Goal: Task Accomplishment & Management: Manage account settings

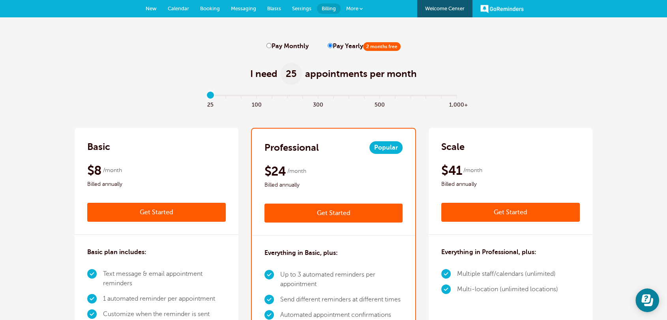
click at [154, 7] on span "New" at bounding box center [151, 9] width 11 height 6
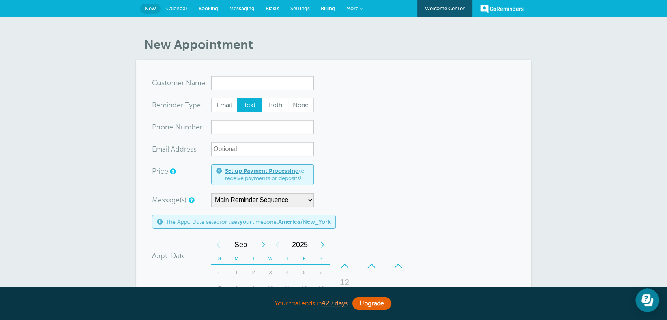
click at [325, 20] on div "New Appointment You are creating a new customer. To use an existing customer se…" at bounding box center [333, 290] width 667 height 546
click at [336, 24] on div "New Appointment You are creating a new customer. To use an existing customer se…" at bounding box center [333, 290] width 667 height 546
drag, startPoint x: 332, startPoint y: 12, endPoint x: 328, endPoint y: 11, distance: 4.0
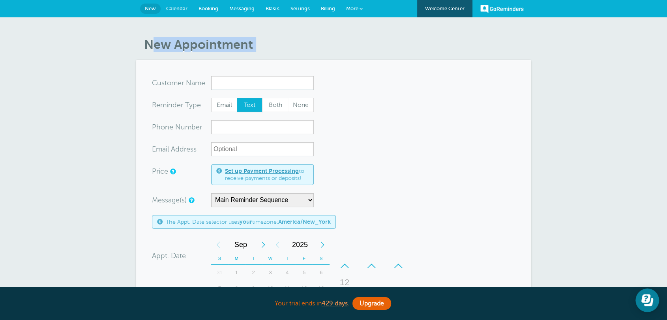
drag, startPoint x: 328, startPoint y: 11, endPoint x: 300, endPoint y: 29, distance: 33.2
click at [300, 29] on div "New Appointment You are creating a new customer. To use an existing customer se…" at bounding box center [333, 290] width 667 height 546
click at [305, 33] on div "New Appointment You are creating a new customer. To use an existing customer se…" at bounding box center [333, 290] width 667 height 546
click at [295, 9] on span "Settings" at bounding box center [299, 9] width 19 height 6
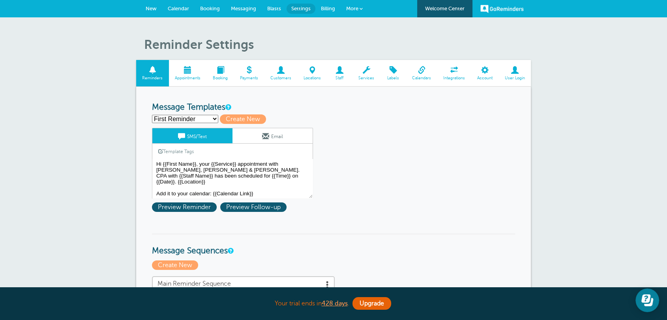
click at [364, 75] on link "Services" at bounding box center [366, 73] width 28 height 26
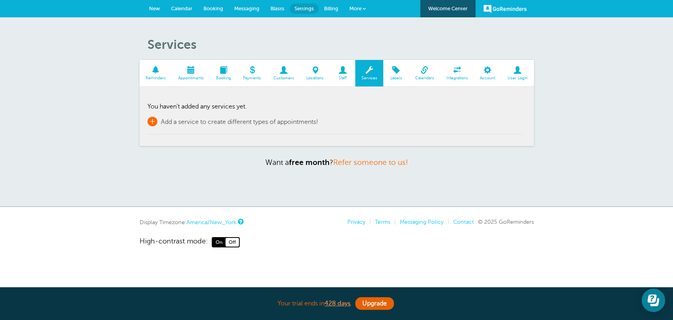
click at [152, 125] on span "+" at bounding box center [153, 121] width 10 height 9
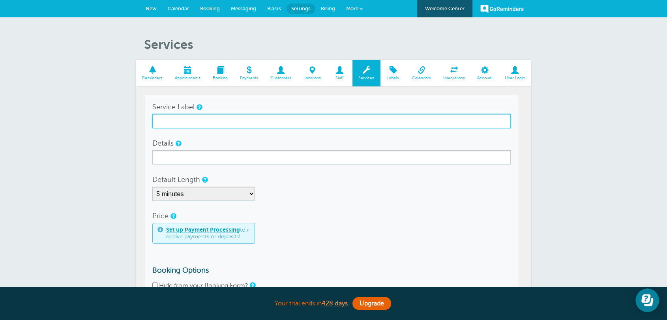
click at [176, 123] on input "Service Label" at bounding box center [331, 121] width 358 height 14
paste input "Inspection"
type input "Inspection"
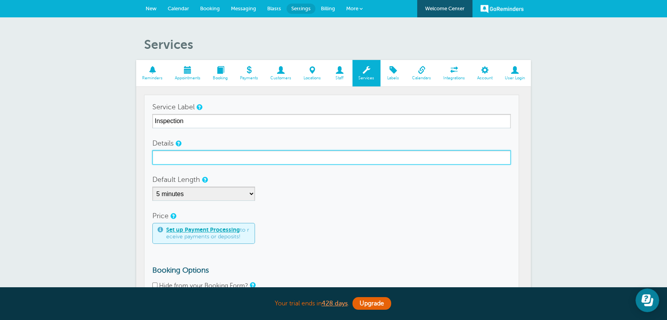
click at [289, 157] on input "Details" at bounding box center [331, 157] width 358 height 14
paste input "Complimentary in home inspection for your doors and/or closets"
type input "Complimentary in home inspection for your doors and/or closets"
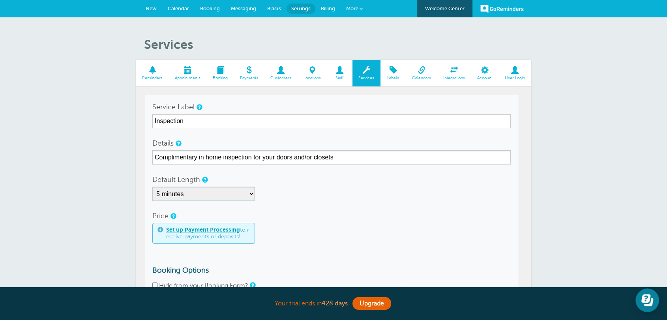
click at [373, 200] on div "5 minutes 10 minutes 15 minutes 20 minutes 25 minutes 30 minutes 35 minutes 40 …" at bounding box center [331, 194] width 358 height 14
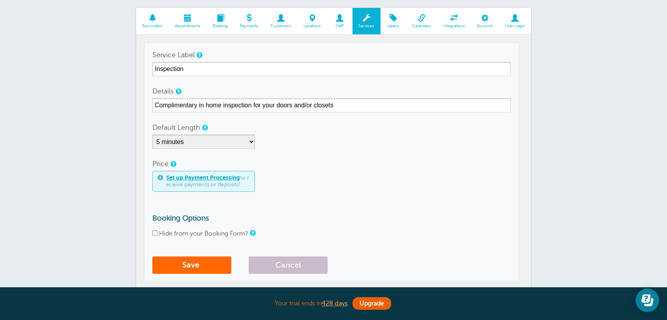
scroll to position [102, 0]
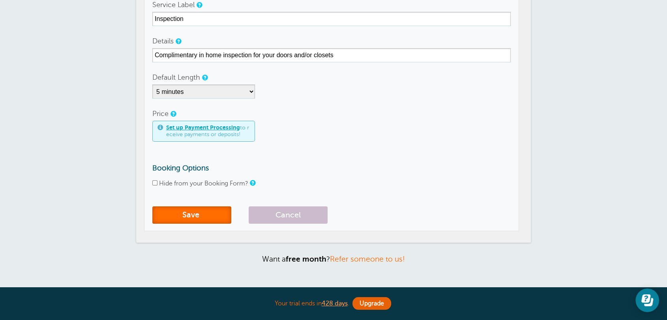
click at [209, 222] on button "Save" at bounding box center [191, 214] width 79 height 17
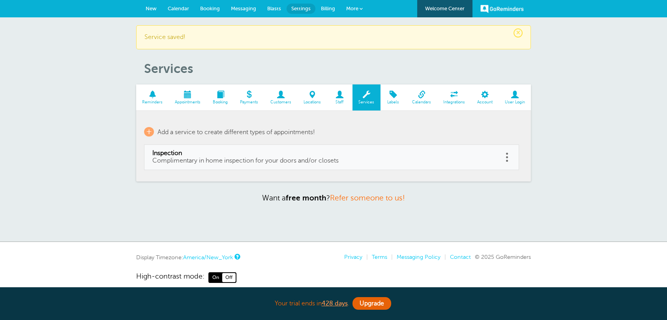
click at [151, 10] on span "New" at bounding box center [151, 9] width 11 height 6
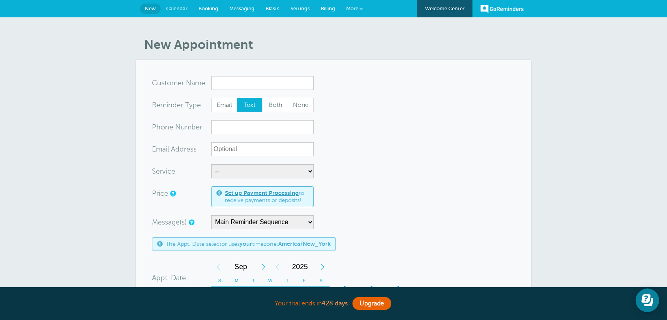
click at [297, 11] on link "Settings" at bounding box center [300, 8] width 30 height 17
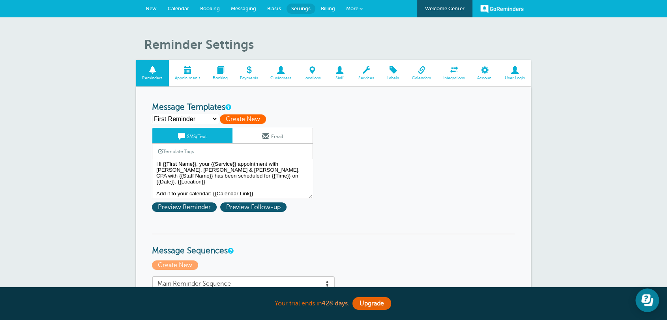
click at [235, 117] on span "Create New" at bounding box center [243, 118] width 46 height 9
select select
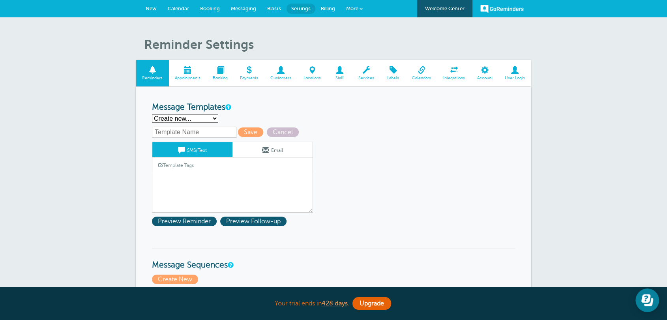
click at [193, 118] on select "First Reminder Follow Up: Ask For Review Second Reminder Third Reminder Create …" at bounding box center [185, 118] width 66 height 8
drag, startPoint x: 243, startPoint y: 108, endPoint x: 242, endPoint y: 124, distance: 16.2
click at [243, 108] on h3 "Message Templates" at bounding box center [333, 108] width 363 height 10
click at [287, 129] on span "Cancel" at bounding box center [283, 131] width 32 height 9
select select "142289"
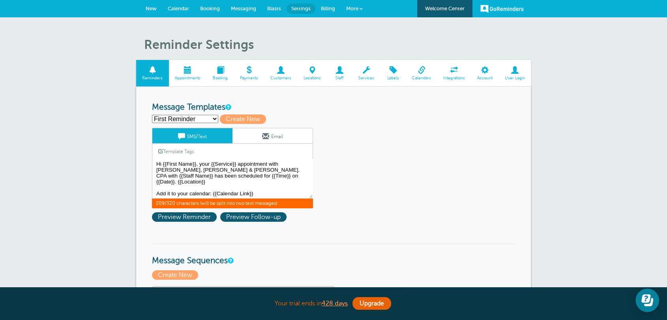
click at [198, 166] on textarea "Hi {{First Name}}, your {{Service}} appointment with Griffiths, Dreher & Evans,…" at bounding box center [232, 178] width 161 height 39
click at [270, 196] on textarea "Hi {{First Name}}, your {{Service}} appointment with Griffiths, Dreher & Evans,…" at bounding box center [232, 178] width 161 height 39
drag, startPoint x: 260, startPoint y: 190, endPoint x: 142, endPoint y: 163, distance: 120.6
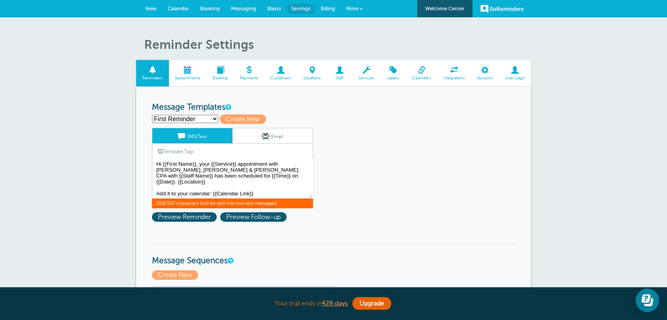
paste textarea "appointment with One Day Doors and Closets of Central Florida has been schedule…"
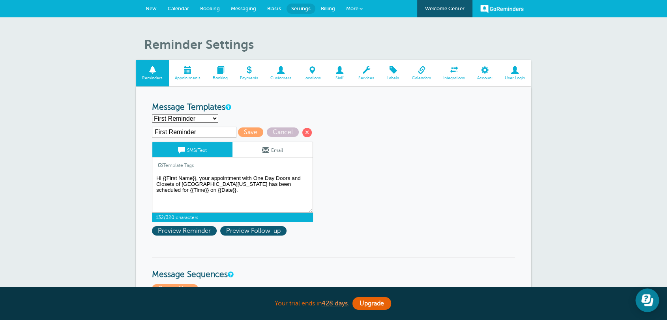
type textarea "Hi {{First Name}}, your appointment with One Day Doors and Closets of Central F…"
click at [255, 151] on link "Email" at bounding box center [272, 149] width 80 height 15
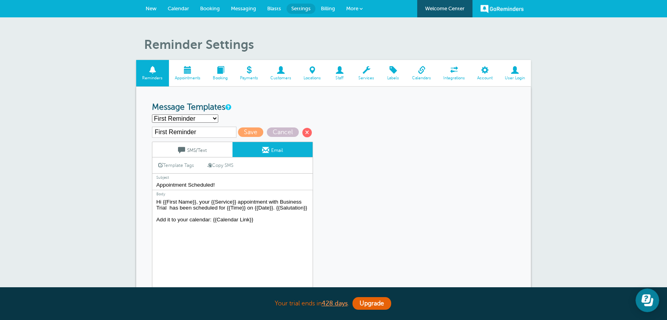
drag, startPoint x: 185, startPoint y: 207, endPoint x: 224, endPoint y: 217, distance: 40.5
click at [186, 207] on textarea "Hi {{First Name}}, your {{Service}} appointment with Business Trial has been sc…" at bounding box center [232, 246] width 161 height 99
drag, startPoint x: 309, startPoint y: 209, endPoint x: 117, endPoint y: 198, distance: 192.1
paste textarea "appointment with One Day Doors and Closets of Central Florida has been schedule…"
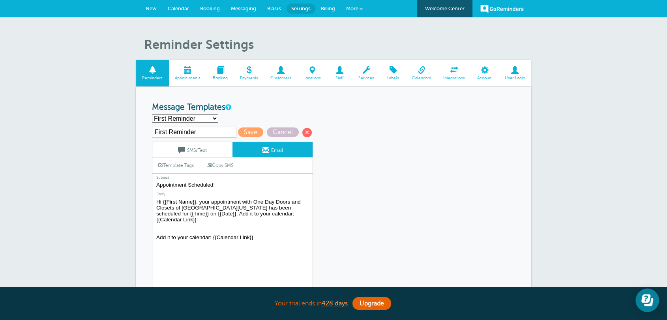
click at [207, 217] on textarea "Hi {{First Name}}, your {{Service}} appointment with Business Trial has been sc…" at bounding box center [232, 246] width 161 height 99
click at [202, 224] on textarea "Hi {{First Name}}, your {{Service}} appointment with Business Trial has been sc…" at bounding box center [232, 246] width 161 height 99
type textarea "Hi {{First Name}}, your appointment with One Day Doors and Closets of Central F…"
click at [198, 153] on link "SMS/Text" at bounding box center [192, 149] width 80 height 15
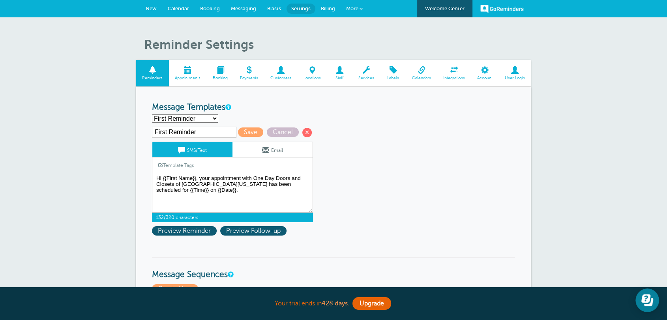
click at [202, 205] on textarea "Hi {{First Name}}, your {{Service}} appointment with Griffiths, Dreher & Evans,…" at bounding box center [232, 192] width 161 height 39
type textarea "Hi {{First Name}}, your appointment with One Day Doors and Closets of Central F…"
click at [254, 130] on span "Save" at bounding box center [250, 131] width 25 height 9
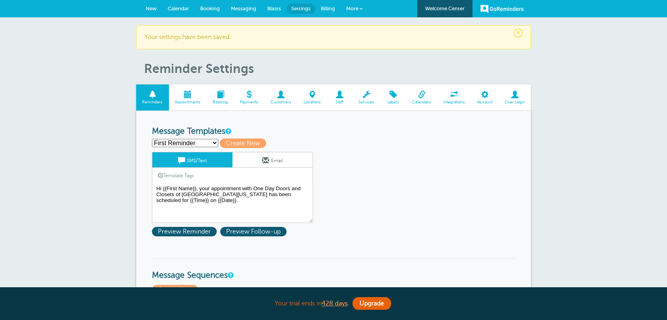
click at [148, 6] on span "New" at bounding box center [151, 9] width 11 height 6
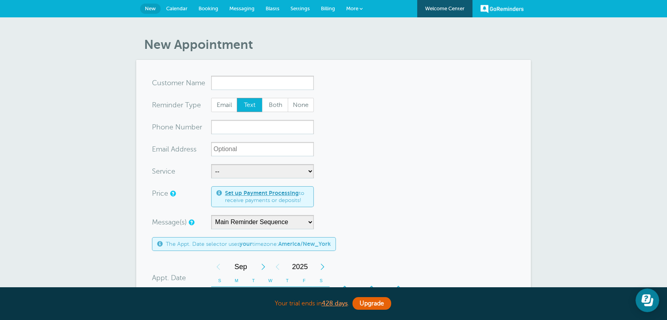
click at [307, 11] on link "Settings" at bounding box center [300, 8] width 30 height 17
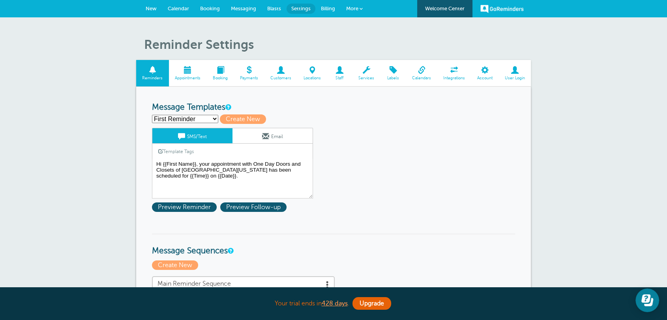
click at [374, 81] on link "Services" at bounding box center [366, 73] width 28 height 26
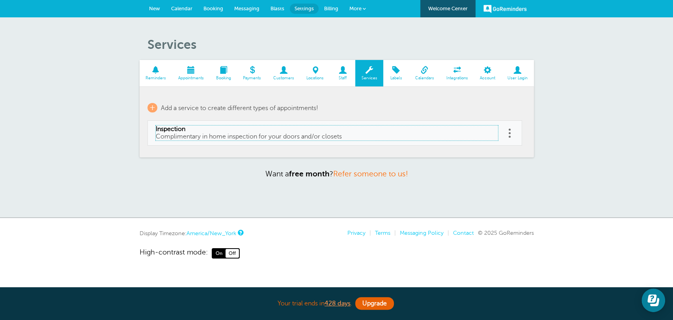
click at [236, 127] on span "Inspection" at bounding box center [327, 128] width 342 height 7
type input "Inspection"
type input "Complimentary in home inspection for your doors and/or closets"
checkbox input "false"
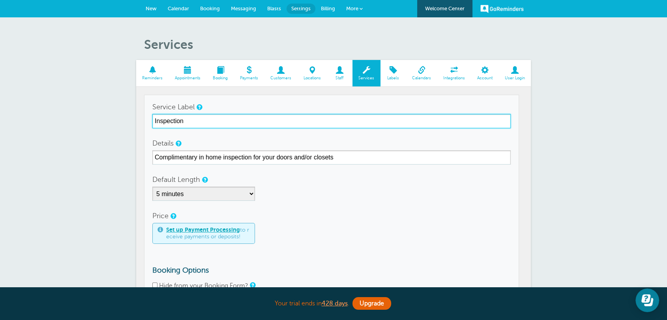
drag, startPoint x: 165, startPoint y: 118, endPoint x: 125, endPoint y: 121, distance: 39.5
click at [127, 118] on div "Services Reminders Appointments Booking Payments Customers Locations Staff Serv…" at bounding box center [333, 211] width 667 height 388
click at [196, 120] on input "Inspection" at bounding box center [331, 121] width 358 height 14
drag, startPoint x: 194, startPoint y: 118, endPoint x: 125, endPoint y: 118, distance: 68.6
click at [125, 118] on div "Services Reminders Appointments Booking Payments Customers Locations Staff Serv…" at bounding box center [333, 211] width 667 height 388
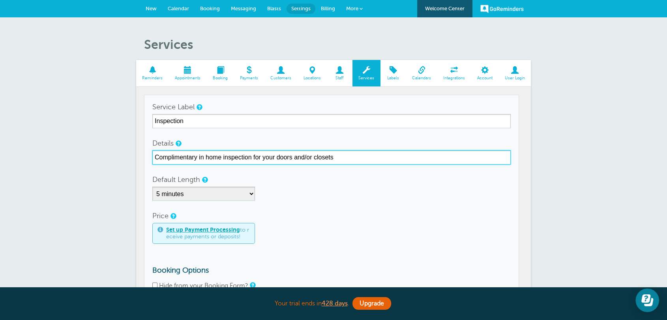
click at [178, 161] on input "Complimentary in home inspection for your doors and/or closets" at bounding box center [331, 157] width 358 height 14
click at [177, 161] on input "Complimentary in home inspection for your doors and/or closets" at bounding box center [331, 157] width 358 height 14
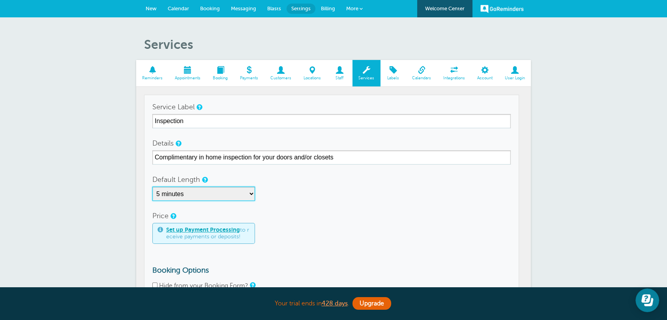
click at [239, 194] on select "5 minutes 10 minutes 15 minutes 20 minutes 25 minutes 30 minutes 35 minutes 40 …" at bounding box center [203, 194] width 103 height 14
select select "10"
click at [152, 187] on select "5 minutes 10 minutes 15 minutes 20 minutes 25 minutes 30 minutes 35 minutes 40 …" at bounding box center [203, 194] width 103 height 14
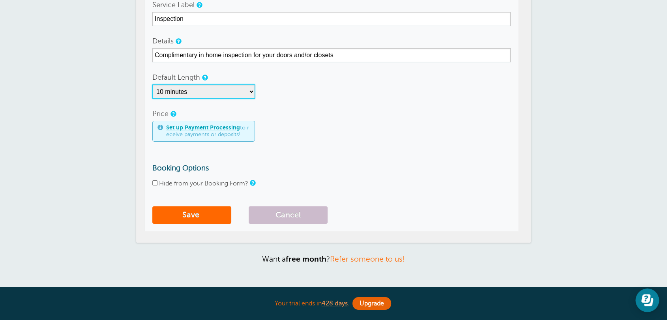
scroll to position [174, 0]
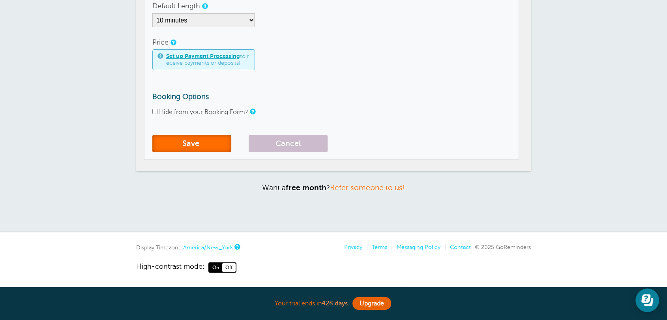
click at [211, 150] on button "Save" at bounding box center [191, 143] width 79 height 17
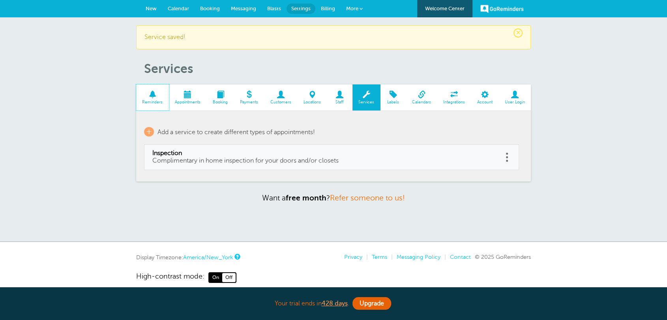
click at [151, 101] on span "Reminders" at bounding box center [152, 102] width 25 height 5
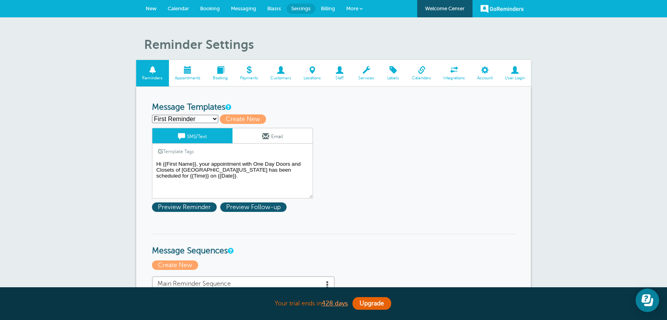
click at [363, 79] on span "Services" at bounding box center [366, 78] width 20 height 5
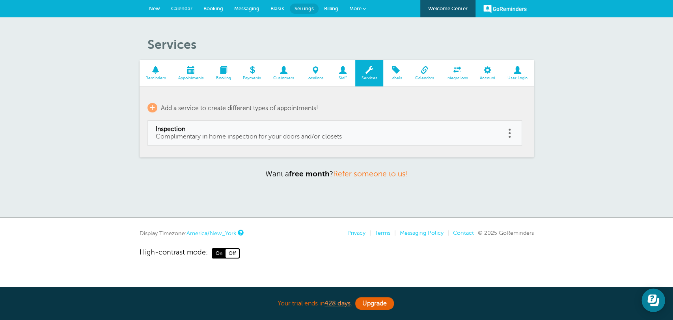
click at [161, 79] on span "Reminders" at bounding box center [156, 78] width 25 height 5
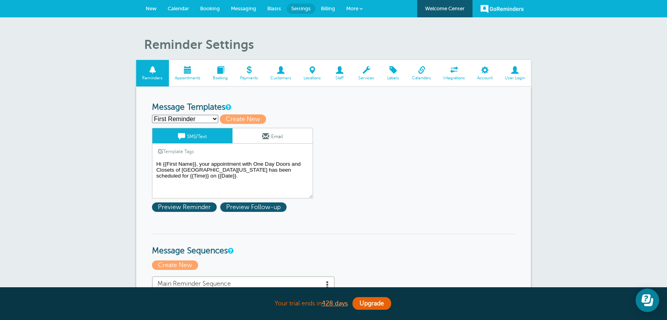
drag, startPoint x: 227, startPoint y: 165, endPoint x: 250, endPoint y: 165, distance: 22.5
click at [228, 165] on textarea "Hi {{First Name}}, your appointment with One Day Doors and Closets of Central F…" at bounding box center [232, 178] width 161 height 39
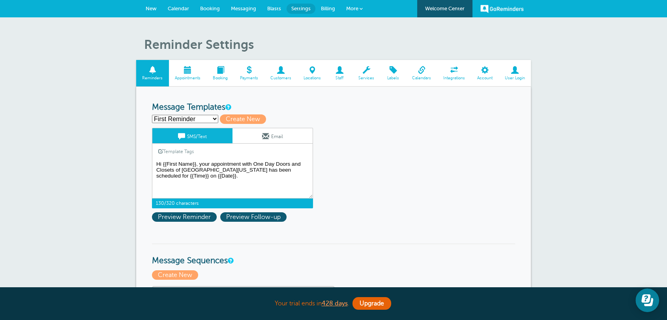
click at [253, 179] on textarea "Hi {{First Name}}, your appointment with One Day Doors and Closets of Central F…" at bounding box center [232, 178] width 161 height 39
click at [189, 150] on link "Template Tags" at bounding box center [175, 151] width 47 height 15
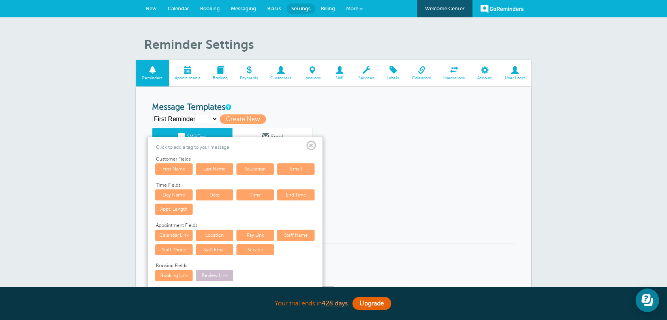
click at [312, 145] on span at bounding box center [311, 146] width 10 height 10
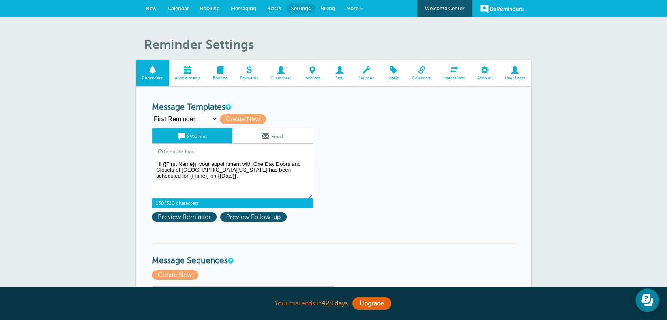
click at [363, 78] on span "Services" at bounding box center [366, 78] width 20 height 5
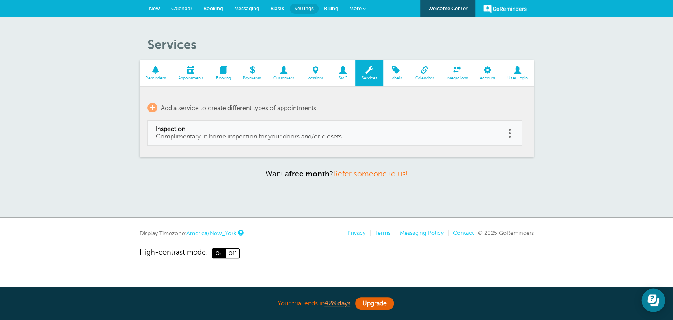
click at [163, 77] on span "Reminders" at bounding box center [156, 78] width 25 height 5
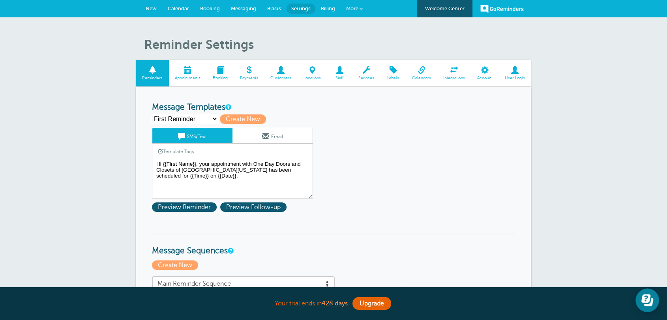
click at [210, 163] on textarea "Hi {{First Name}}, your appointment with One Day Doors and Closets of Central F…" at bounding box center [232, 178] width 161 height 39
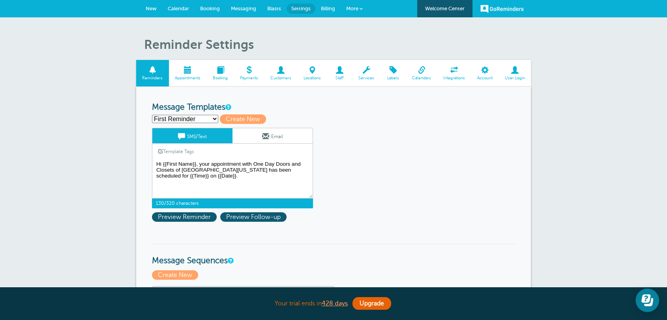
click at [243, 162] on textarea "Hi {{First Name}}, your appointment with One Day Doors and Closets of Central F…" at bounding box center [232, 178] width 161 height 39
click at [213, 165] on textarea "Hi {{First Name}}, your appointment with One Day Doors and Closets of Central F…" at bounding box center [232, 178] width 161 height 39
click at [212, 165] on textarea "Hi {{First Name}}, your appointment with One Day Doors and Closets of Central F…" at bounding box center [232, 178] width 161 height 39
click at [167, 149] on link "Template Tags" at bounding box center [175, 151] width 47 height 15
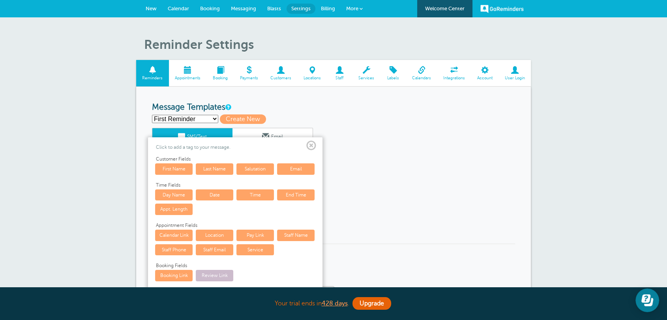
click at [251, 248] on link "Service" at bounding box center [254, 249] width 37 height 11
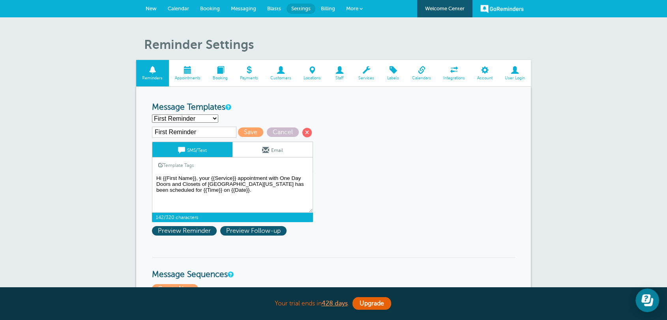
click at [238, 194] on textarea "Hi {{First Name}}, your appointment with One Day Doors and Closets of Central F…" at bounding box center [232, 192] width 161 height 39
drag, startPoint x: 227, startPoint y: 182, endPoint x: 231, endPoint y: 178, distance: 5.9
click at [226, 182] on textarea "Hi {{First Name}}, your appointment with One Day Doors and Closets of Central F…" at bounding box center [232, 192] width 161 height 39
drag, startPoint x: 239, startPoint y: 177, endPoint x: 210, endPoint y: 177, distance: 28.4
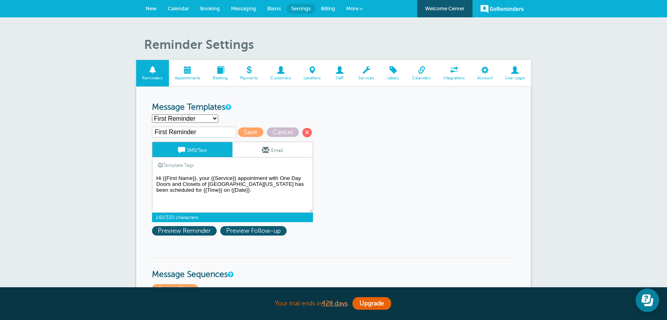
click at [209, 177] on textarea "Hi {{First Name}}, your appointment with One Day Doors and Closets of Central F…" at bounding box center [232, 192] width 161 height 39
drag, startPoint x: 227, startPoint y: 176, endPoint x: 247, endPoint y: 176, distance: 19.3
click at [232, 176] on textarea "Hi {{First Name}}, your appointment with One Day Doors and Closets of Central F…" at bounding box center [232, 192] width 161 height 39
click at [247, 176] on textarea "Hi {{First Name}}, your appointment with One Day Doors and Closets of Central F…" at bounding box center [232, 192] width 161 height 39
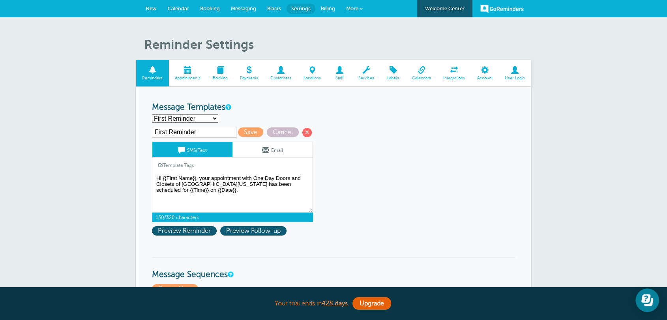
drag, startPoint x: 262, startPoint y: 177, endPoint x: 296, endPoint y: 185, distance: 34.8
click at [265, 178] on textarea "Hi {{First Name}}, your appointment with One Day Doors and Closets of Central F…" at bounding box center [232, 192] width 161 height 39
click at [211, 178] on textarea "Hi {{First Name}}, your appointment with One Day Doors and Closets of Central F…" at bounding box center [232, 192] width 161 height 39
click at [168, 163] on link "Template Tags" at bounding box center [175, 164] width 47 height 15
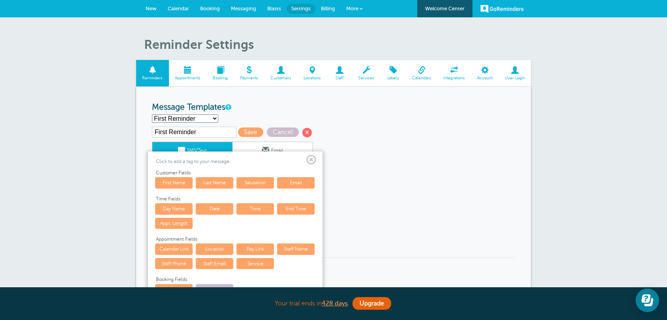
click at [265, 266] on link "Service" at bounding box center [254, 263] width 37 height 11
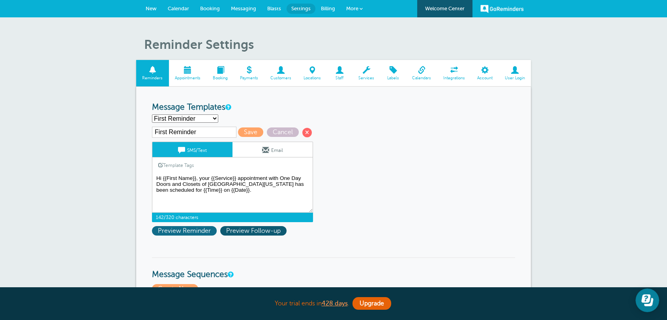
type textarea "Hi {{First Name}}, your {{Service}} appointment with One Day Doors and Closets …"
click at [187, 233] on span "Preview Reminder" at bounding box center [184, 230] width 65 height 9
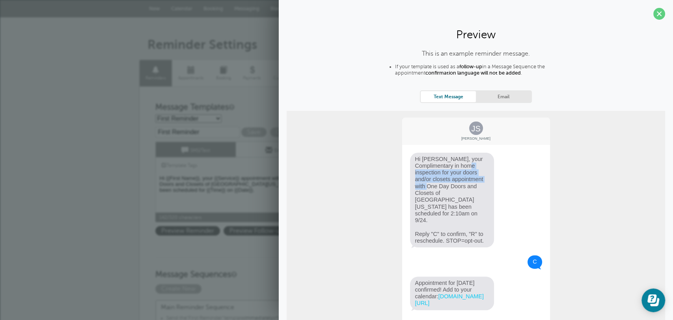
drag, startPoint x: 417, startPoint y: 168, endPoint x: 449, endPoint y: 178, distance: 33.7
click at [449, 178] on span "Hi Jane, your Complimentary in home inspection for your doors and/or closets ap…" at bounding box center [452, 200] width 84 height 95
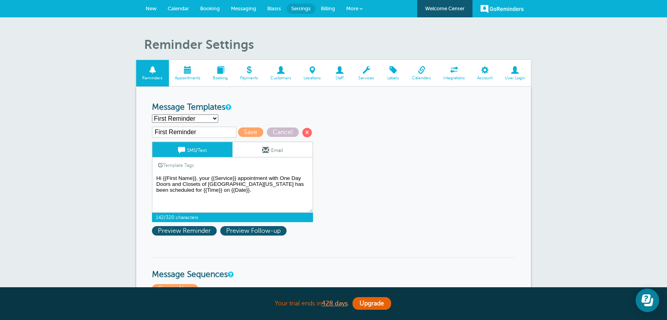
click at [179, 168] on link "Template Tags" at bounding box center [175, 164] width 47 height 15
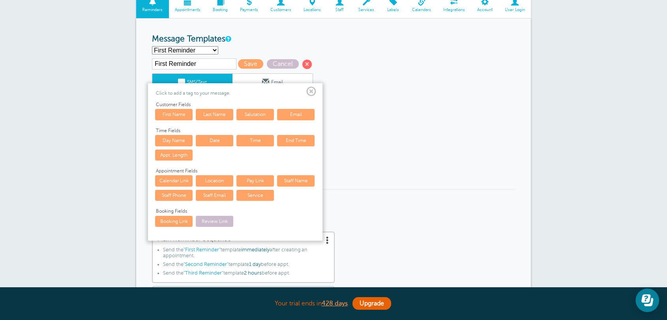
scroll to position [102, 0]
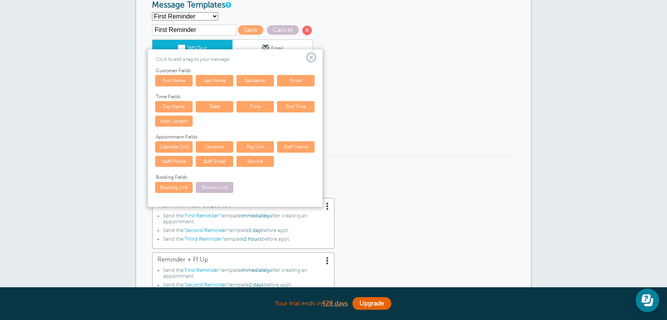
click at [312, 61] on span at bounding box center [311, 58] width 10 height 10
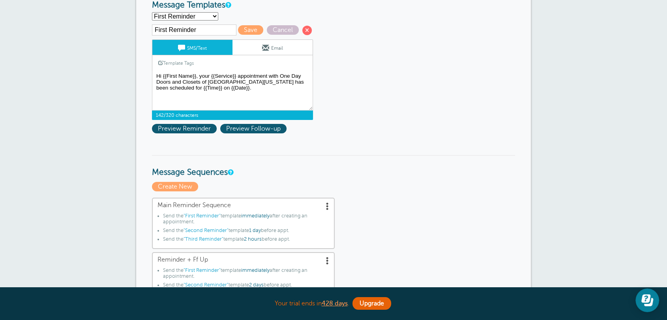
scroll to position [0, 0]
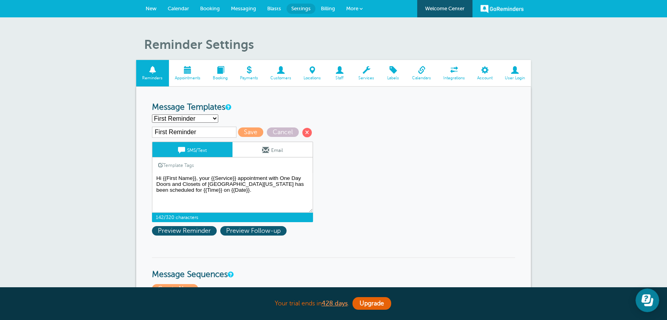
click at [274, 150] on link "Email" at bounding box center [272, 149] width 80 height 15
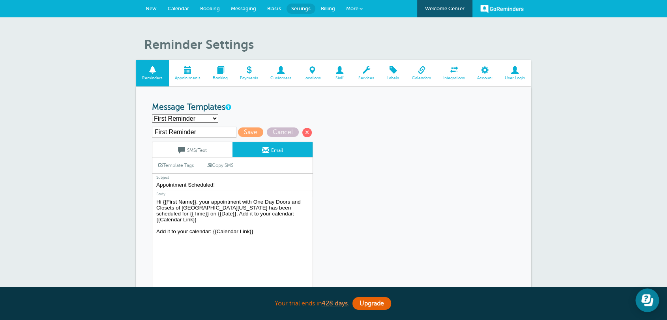
click at [198, 154] on link "SMS/Text" at bounding box center [192, 149] width 80 height 15
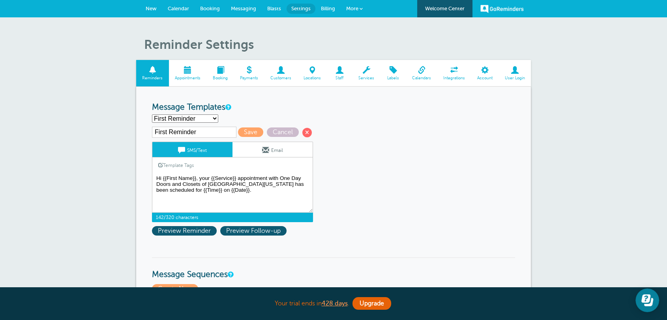
drag, startPoint x: 226, startPoint y: 194, endPoint x: 147, endPoint y: 175, distance: 81.0
click at [262, 153] on span at bounding box center [265, 149] width 7 height 7
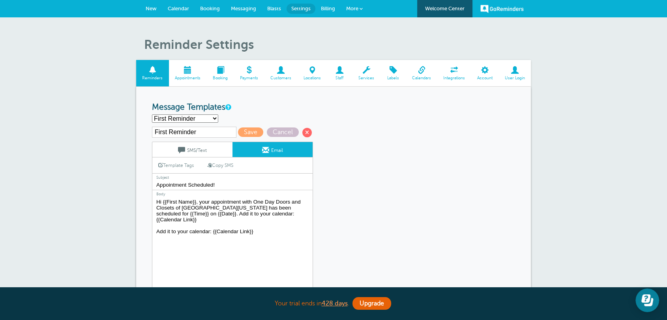
drag, startPoint x: 262, startPoint y: 231, endPoint x: 144, endPoint y: 196, distance: 122.6
click at [198, 149] on link "SMS/Text" at bounding box center [192, 149] width 80 height 15
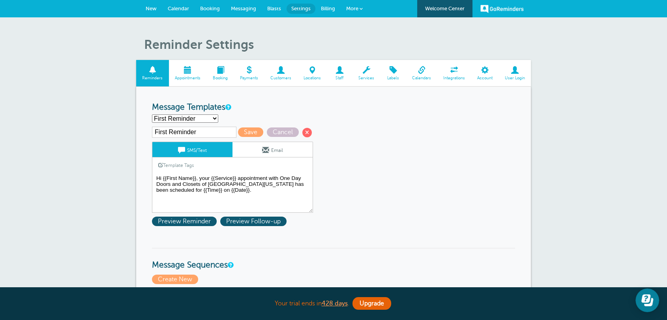
click at [221, 192] on textarea "Hi {{First Name}}, your appointment with One Day Doors and Closets of Central F…" at bounding box center [232, 192] width 161 height 39
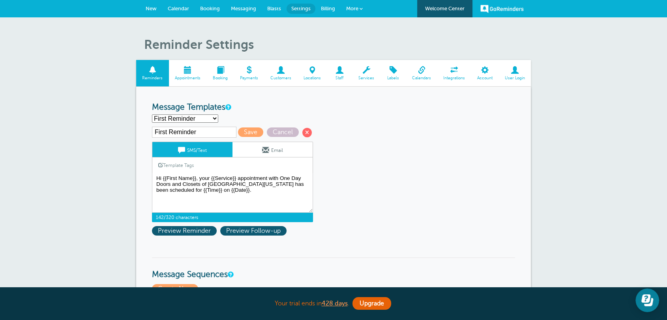
click at [284, 159] on div "Template Tags Copy SMS" at bounding box center [232, 164] width 161 height 15
click at [285, 146] on link "Email" at bounding box center [272, 149] width 80 height 15
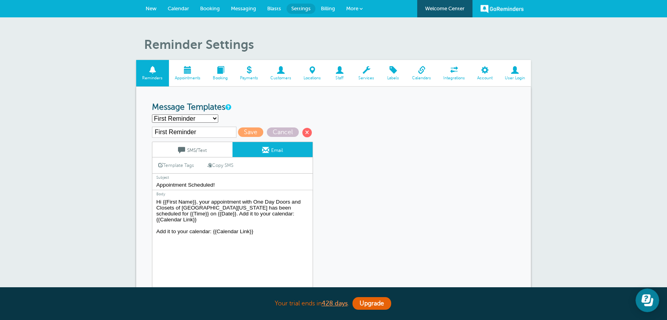
click at [270, 242] on textarea "Hi {{First Name}}, your appointment with One Day Doors and Closets of Central F…" at bounding box center [232, 246] width 161 height 99
click at [204, 154] on link "SMS/Text" at bounding box center [192, 149] width 80 height 15
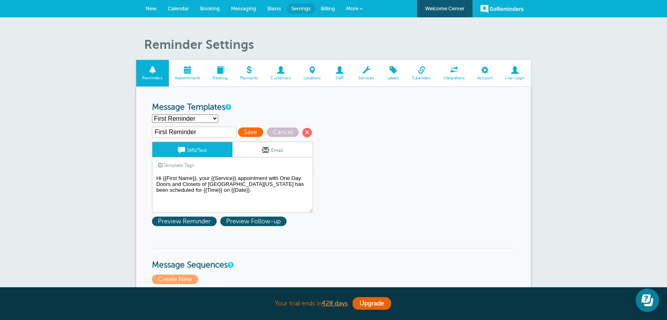
click at [247, 130] on span "Save" at bounding box center [250, 131] width 25 height 9
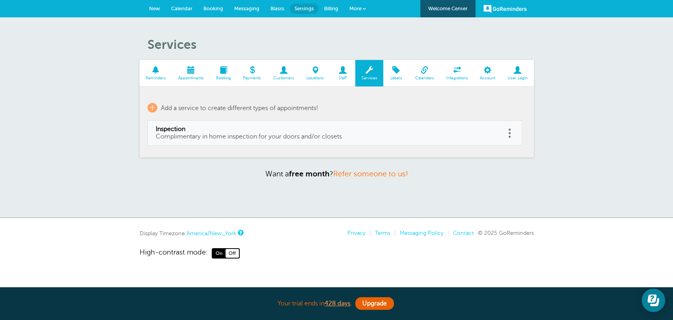
click at [510, 130] on link at bounding box center [510, 133] width 8 height 12
click at [473, 115] on button "Delete" at bounding box center [475, 113] width 24 height 14
click at [349, 81] on link "Staff" at bounding box center [343, 73] width 26 height 26
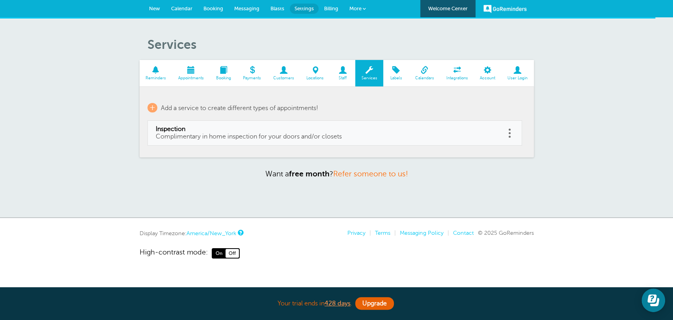
click at [506, 131] on link at bounding box center [510, 133] width 8 height 12
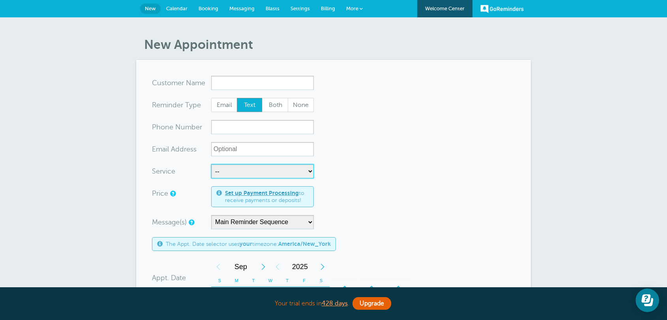
click at [228, 169] on select "-- Inspection" at bounding box center [262, 171] width 103 height 14
select select "28306"
click at [211, 164] on select "-- Inspection" at bounding box center [262, 171] width 103 height 14
select select "10"
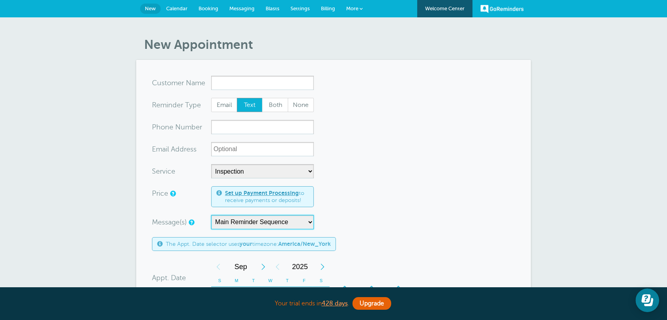
click at [259, 226] on select "Main Reminder Sequence Reminder + Ff Up" at bounding box center [262, 222] width 103 height 14
click at [211, 215] on select "Main Reminder Sequence Reminder + Ff Up" at bounding box center [262, 222] width 103 height 14
click at [237, 222] on select "Main Reminder Sequence Reminder + Ff Up" at bounding box center [262, 222] width 103 height 14
click at [409, 209] on form "You are creating a new customer. To use an existing customer select one from th…" at bounding box center [333, 293] width 363 height 434
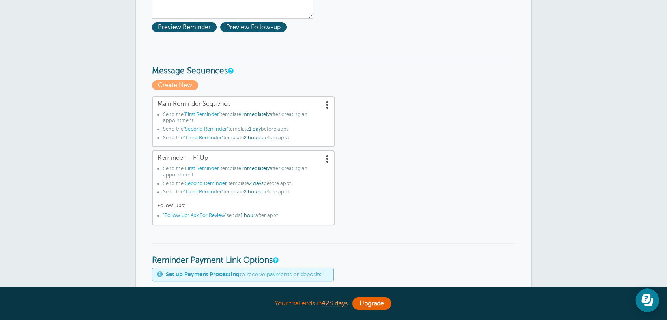
click at [326, 105] on span at bounding box center [327, 105] width 8 height 8
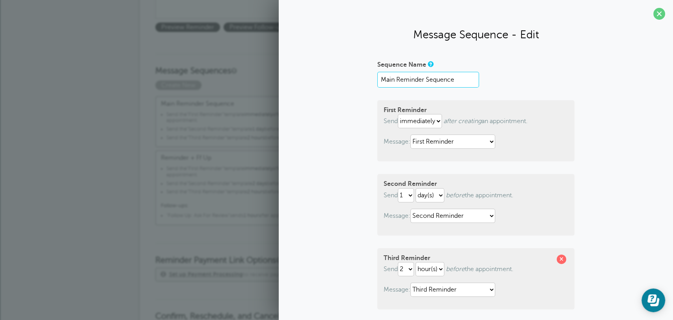
drag, startPoint x: 417, startPoint y: 85, endPoint x: 434, endPoint y: 77, distance: 19.4
click at [428, 77] on input "Main Reminder Sequence" at bounding box center [429, 80] width 102 height 16
drag, startPoint x: 382, startPoint y: 108, endPoint x: 402, endPoint y: 108, distance: 19.7
click at [402, 108] on strong "First Reminder" at bounding box center [405, 110] width 43 height 7
click at [398, 125] on select "immediately 1 2 3 4 5 6 7 8 9 10 11 12 13 14 15 16 17 18 19 20 21 22 23 24 25 2…" at bounding box center [420, 121] width 44 height 14
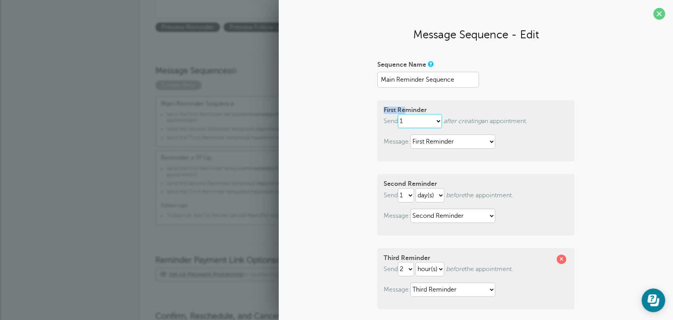
click at [398, 114] on select "immediately 1 2 3 4 5 6 7 8 9 10 11 12 13 14 15 16 17 18 19 20 21 22 23 24 25 2…" at bounding box center [420, 121] width 44 height 14
select select "0"
click at [413, 72] on input "Main Reminder Sequence" at bounding box center [429, 80] width 102 height 16
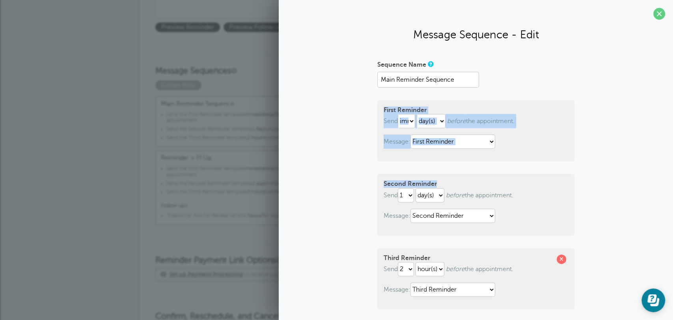
drag, startPoint x: 370, startPoint y: 104, endPoint x: 580, endPoint y: 168, distance: 219.1
click at [584, 168] on div "Sequence Name Main Reminder Sequence First Reminder Send immediately 1 2 3 4 5 …" at bounding box center [476, 230] width 379 height 345
click at [492, 160] on div "First Reminder Send immediately 1 2 3 4 5 6 7 8 9 10 11 12 13 14 15 16 17 18 19…" at bounding box center [476, 130] width 197 height 61
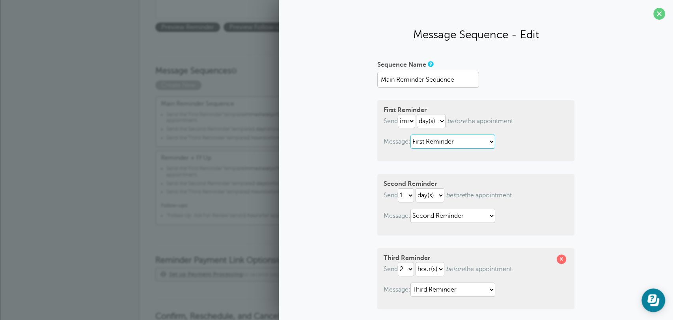
click at [460, 148] on select "First Reminder Follow Up: Ask For Review Second Reminder Third Reminder" at bounding box center [453, 142] width 85 height 14
click at [411, 135] on select "First Reminder Follow Up: Ask For Review Second Reminder Third Reminder" at bounding box center [453, 142] width 85 height 14
drag, startPoint x: 382, startPoint y: 184, endPoint x: 441, endPoint y: 189, distance: 59.0
click at [384, 183] on strong "Second Reminder" at bounding box center [410, 183] width 53 height 7
click at [436, 221] on select "First Reminder Follow Up: Ask For Review Second Reminder Third Reminder" at bounding box center [453, 216] width 85 height 14
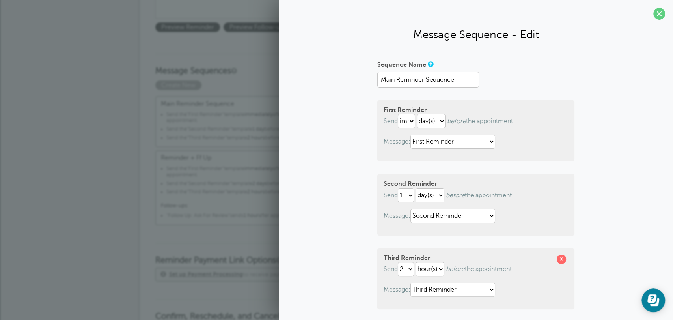
click at [353, 243] on div "Sequence Name Main Reminder Sequence First Reminder Send immediately 1 2 3 4 5 …" at bounding box center [476, 230] width 379 height 345
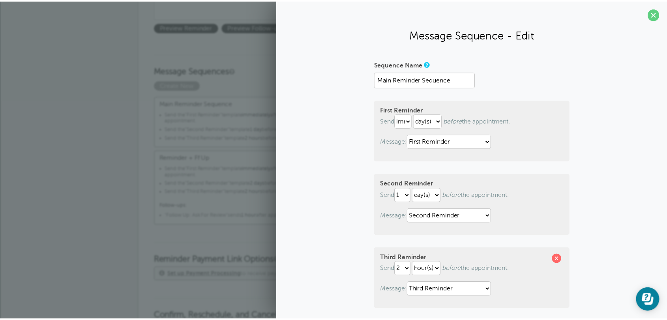
scroll to position [101, 0]
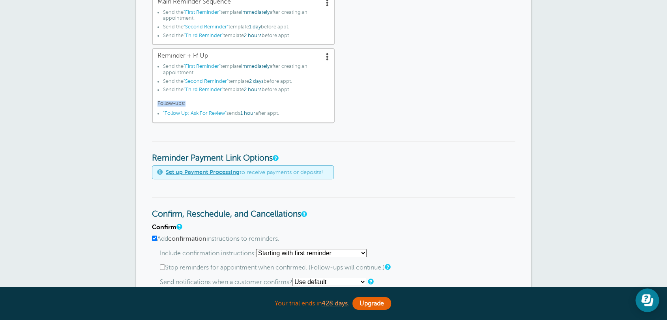
scroll to position [511, 0]
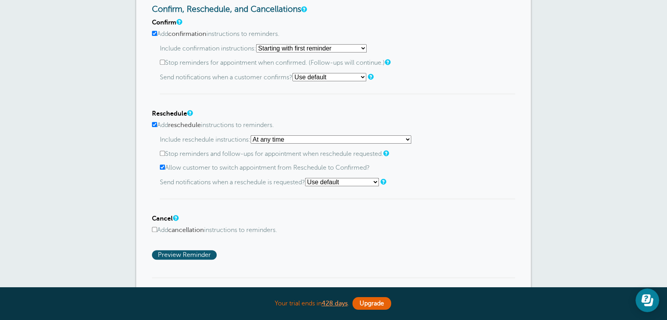
click at [328, 234] on div "Confirm Add confirmation instructions to reminders. Include confirmation instru…" at bounding box center [333, 139] width 363 height 240
drag, startPoint x: 162, startPoint y: 49, endPoint x: 280, endPoint y: 51, distance: 118.4
click at [253, 48] on p "Include confirmation instructions: Starting with first reminder If reminder is …" at bounding box center [337, 48] width 355 height 8
click at [281, 50] on select "Starting with first reminder If reminder is within 1 day of appointment If remi…" at bounding box center [311, 48] width 110 height 8
click at [258, 44] on select "Starting with first reminder If reminder is within 1 day of appointment If remi…" at bounding box center [311, 48] width 110 height 8
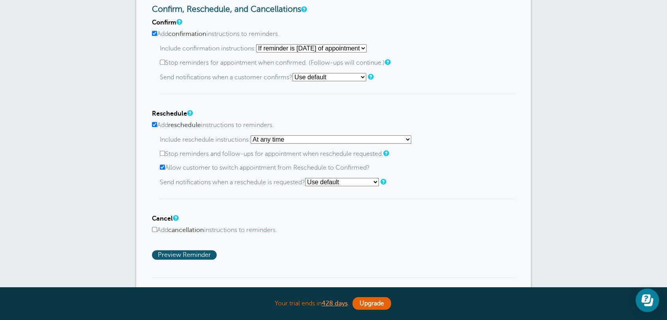
click at [165, 79] on p "Send notifications when a customer confirms? Use default Text me Email me Don't…" at bounding box center [337, 77] width 355 height 8
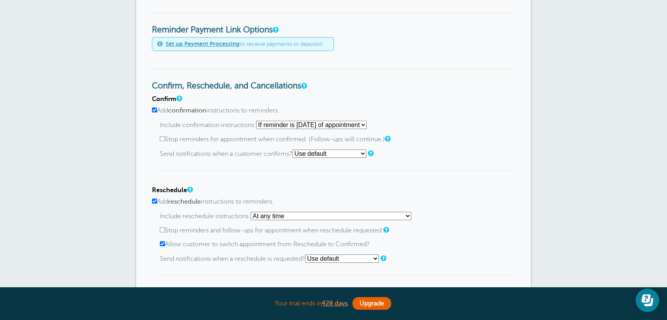
scroll to position [409, 0]
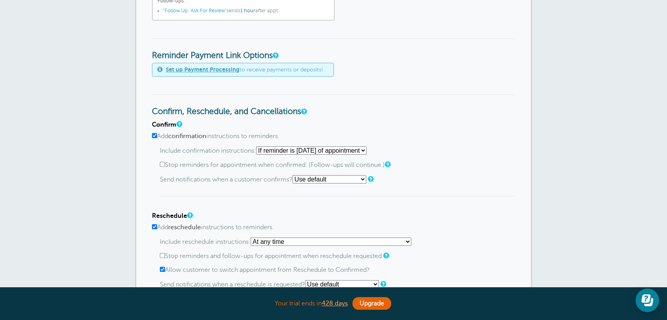
click at [272, 153] on select "Starting with first reminder If reminder is within 1 day of appointment If remi…" at bounding box center [311, 150] width 110 height 8
select select "0"
click at [258, 146] on select "Starting with first reminder If reminder is within 1 day of appointment If remi…" at bounding box center [311, 150] width 110 height 8
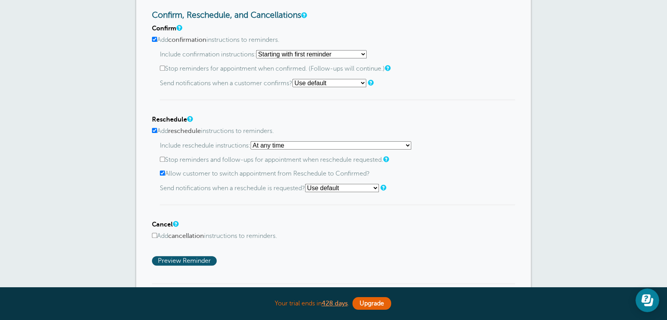
scroll to position [511, 0]
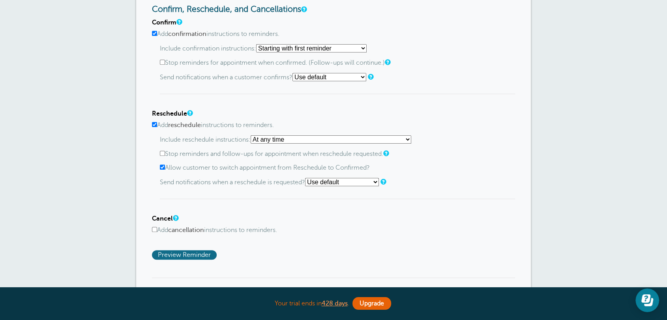
click at [192, 254] on span "Preview Reminder" at bounding box center [184, 254] width 65 height 9
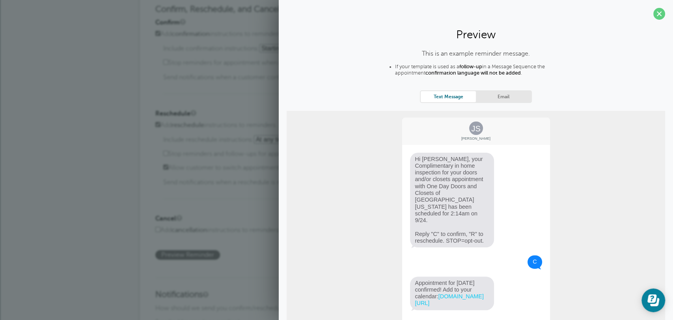
drag, startPoint x: 417, startPoint y: 217, endPoint x: 486, endPoint y: 222, distance: 69.3
click at [487, 222] on span "Hi Jane, your Complimentary in home inspection for your doors and/or closets ap…" at bounding box center [452, 200] width 84 height 95
click at [257, 212] on div "Confirm Add confirmation instructions to reminders. Include confirmation instru…" at bounding box center [336, 139] width 363 height 240
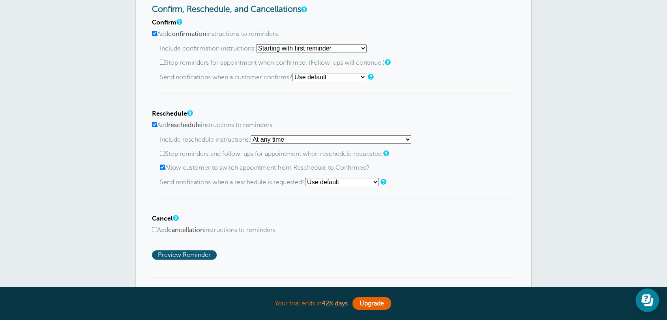
click at [342, 239] on div "Confirm Add confirmation instructions to reminders. Include confirmation instru…" at bounding box center [333, 139] width 363 height 240
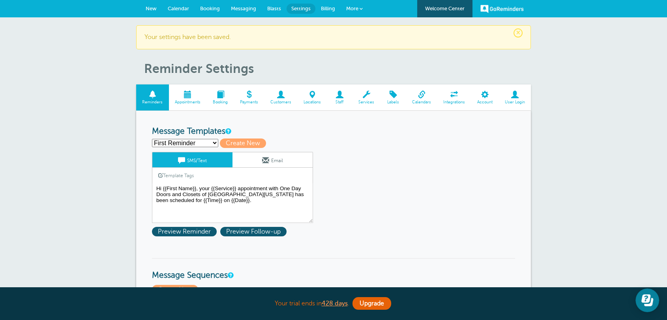
click at [333, 104] on span "Staff" at bounding box center [340, 102] width 18 height 5
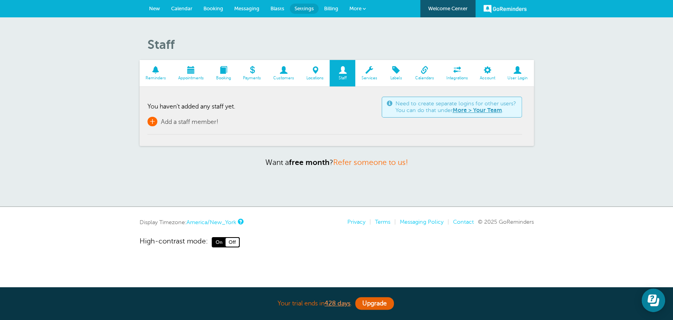
click at [198, 122] on span "Add a staff member!" at bounding box center [190, 121] width 58 height 7
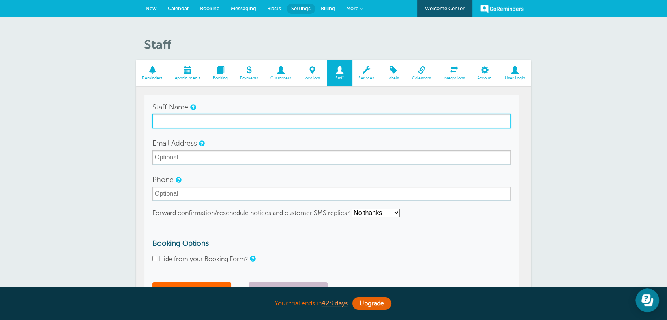
click at [186, 125] on input "Staff Name" at bounding box center [331, 121] width 358 height 14
paste input "[PERSON_NAME]"
type input "[PERSON_NAME]"
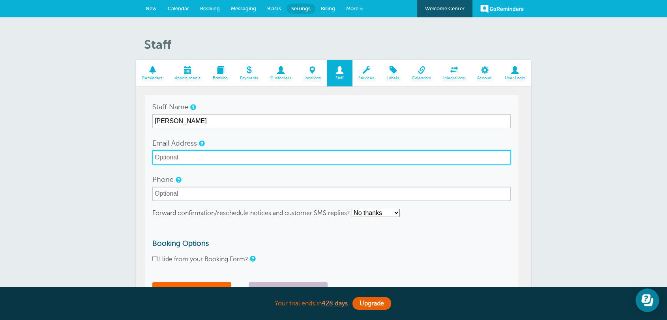
click at [177, 159] on input "Email Address" at bounding box center [331, 157] width 358 height 14
paste input "[PERSON_NAME][EMAIL_ADDRESS][DOMAIN_NAME]"
type input "[PERSON_NAME][EMAIL_ADDRESS][DOMAIN_NAME]"
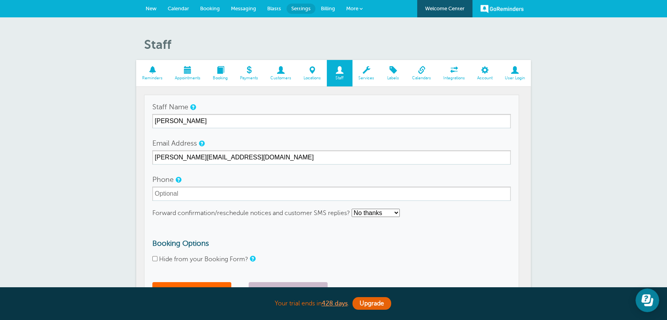
click at [353, 211] on select "No thanks Yes, text me Yes, email me" at bounding box center [375, 213] width 48 height 8
select select "3"
click at [352, 209] on select "No thanks Yes, text me Yes, email me" at bounding box center [375, 213] width 48 height 8
click at [367, 247] on h3 "Booking Options" at bounding box center [331, 243] width 358 height 9
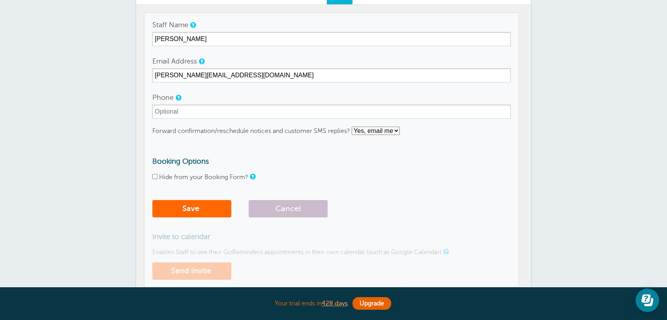
scroll to position [102, 0]
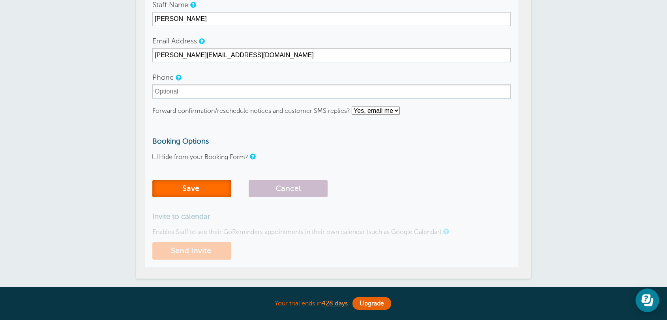
click at [199, 194] on button "Save" at bounding box center [191, 188] width 79 height 17
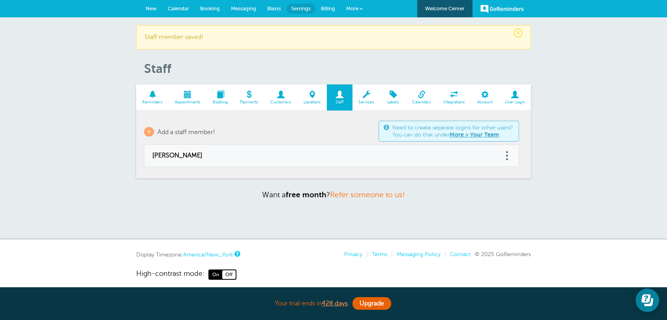
click at [238, 162] on td "[PERSON_NAME]" at bounding box center [323, 156] width 359 height 22
click at [186, 159] on span "[PERSON_NAME]" at bounding box center [323, 155] width 342 height 7
select select "3"
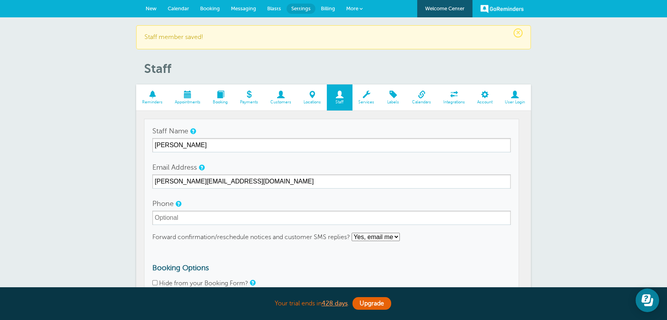
checkbox input "false"
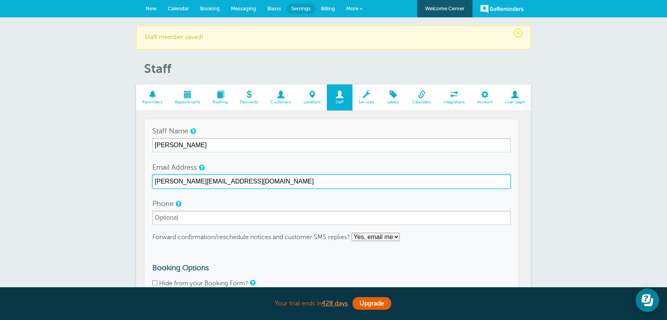
click at [195, 178] on input "[PERSON_NAME][EMAIL_ADDRESS][DOMAIN_NAME]" at bounding box center [331, 181] width 358 height 14
drag, startPoint x: 243, startPoint y: 185, endPoint x: 153, endPoint y: 180, distance: 90.0
click at [153, 180] on input "[PERSON_NAME][EMAIL_ADDRESS][DOMAIN_NAME]" at bounding box center [331, 181] width 358 height 14
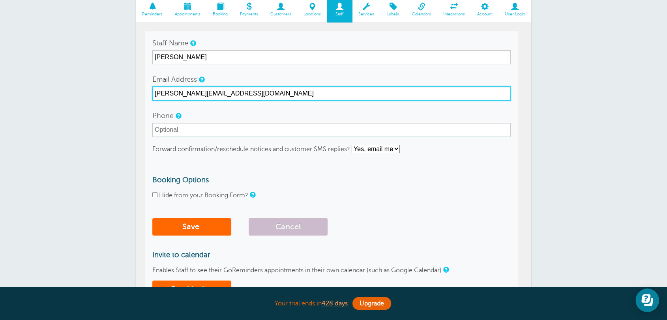
scroll to position [102, 0]
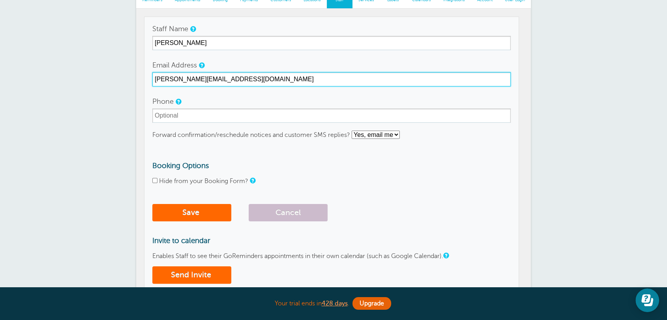
click at [226, 80] on input "[PERSON_NAME][EMAIL_ADDRESS][DOMAIN_NAME]" at bounding box center [331, 79] width 358 height 14
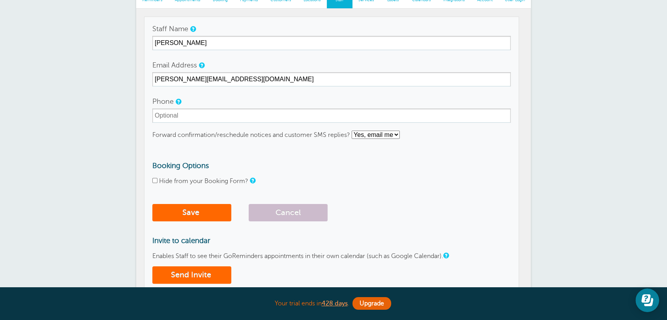
click at [469, 187] on form "Staff Name [PERSON_NAME] Email Address [PERSON_NAME][EMAIL_ADDRESS][DOMAIN_NAME…" at bounding box center [331, 124] width 358 height 204
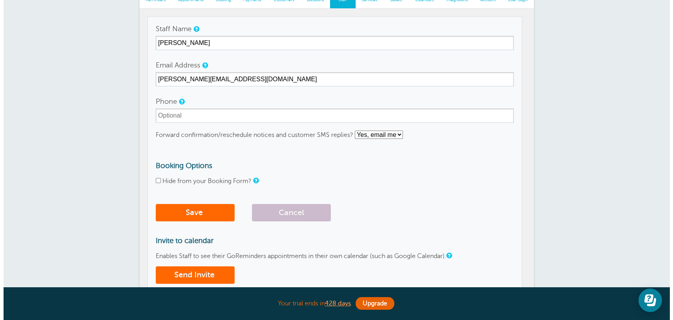
scroll to position [0, 0]
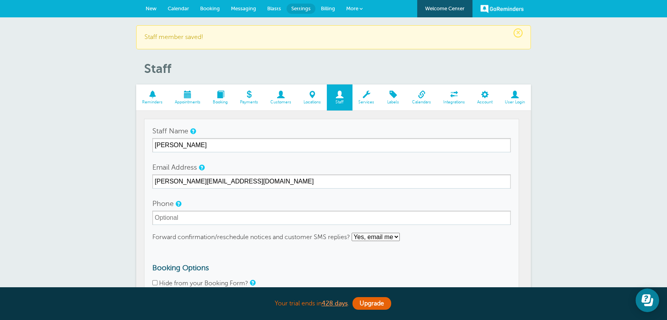
click at [351, 10] on span "More" at bounding box center [352, 9] width 12 height 6
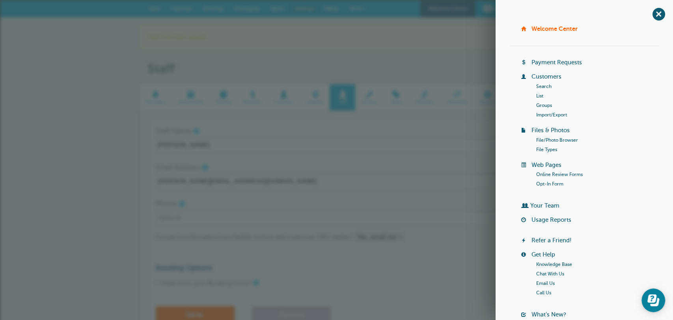
click at [542, 206] on link "Your Team" at bounding box center [545, 205] width 29 height 6
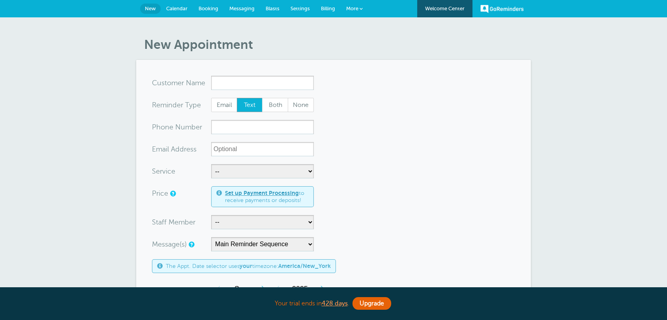
select select "21625"
click at [211, 215] on select "-- [PERSON_NAME]" at bounding box center [262, 222] width 103 height 14
click at [248, 223] on select "-- [PERSON_NAME]" at bounding box center [262, 222] width 103 height 14
click at [211, 215] on select "-- [PERSON_NAME]" at bounding box center [262, 222] width 103 height 14
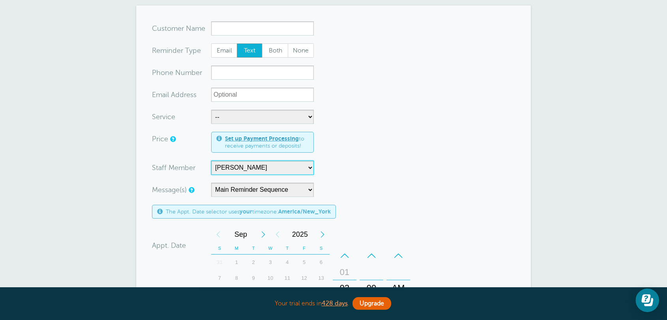
scroll to position [102, 0]
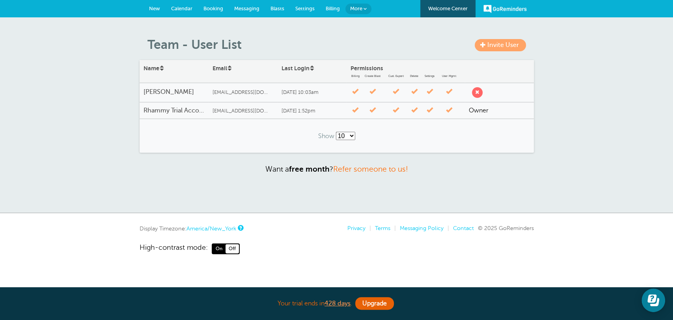
click at [483, 47] on span at bounding box center [483, 45] width 6 height 6
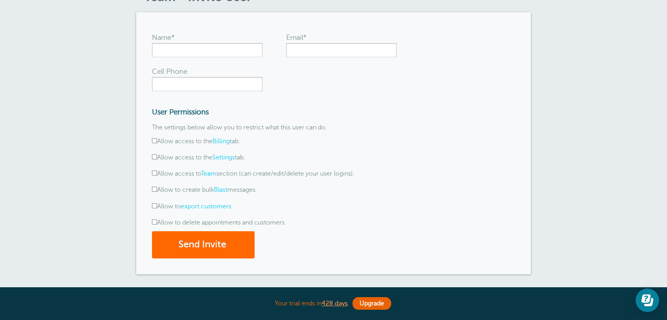
click at [156, 156] on input "Allow access to the Settings tab." at bounding box center [154, 156] width 5 height 5
checkbox input "true"
drag, startPoint x: 154, startPoint y: 174, endPoint x: 156, endPoint y: 192, distance: 18.6
click at [154, 173] on input "Allow access to Team section (can create/edit/delete your user logins)." at bounding box center [154, 172] width 5 height 5
checkbox input "true"
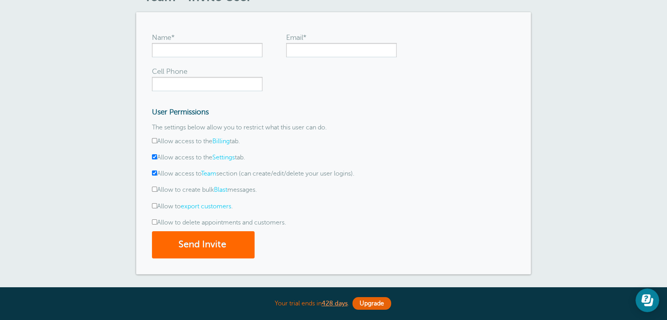
click at [157, 194] on form "Name* Email* Cell Phone User Permissions The settings below allow you to restri…" at bounding box center [333, 143] width 363 height 230
click at [155, 188] on input "Allow to create bulk Blast messages." at bounding box center [154, 189] width 5 height 5
checkbox input "true"
click at [157, 212] on form "Name* Email* Cell Phone User Permissions The settings below allow you to restri…" at bounding box center [333, 143] width 363 height 230
drag, startPoint x: 157, startPoint y: 207, endPoint x: 153, endPoint y: 218, distance: 11.7
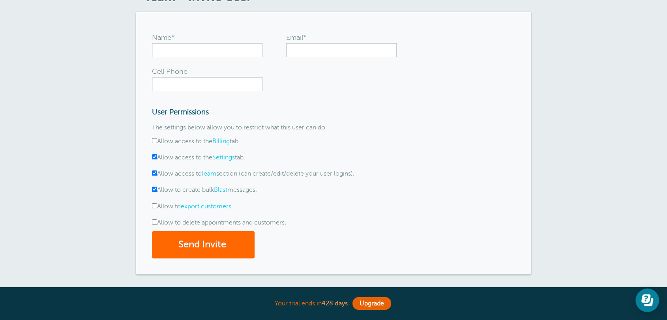
click at [156, 208] on label "Allow to export customers ." at bounding box center [192, 206] width 81 height 7
drag, startPoint x: 153, startPoint y: 222, endPoint x: 155, endPoint y: 208, distance: 13.6
click at [153, 221] on input "Allow to delete appointments and customers." at bounding box center [154, 221] width 5 height 5
checkbox input "true"
click at [155, 207] on input "Allow to export customers ." at bounding box center [154, 205] width 5 height 5
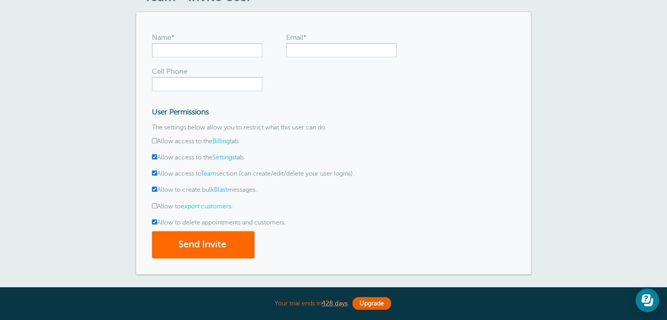
checkbox input "true"
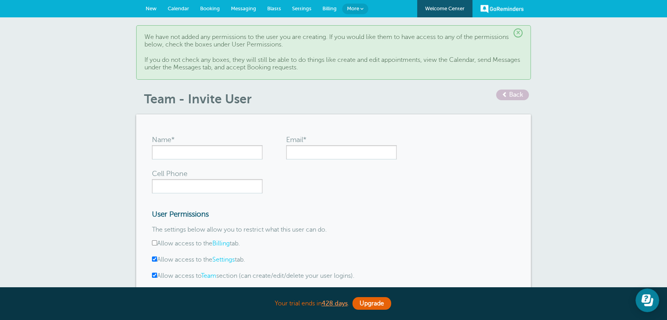
click at [156, 12] on link "New" at bounding box center [151, 8] width 22 height 17
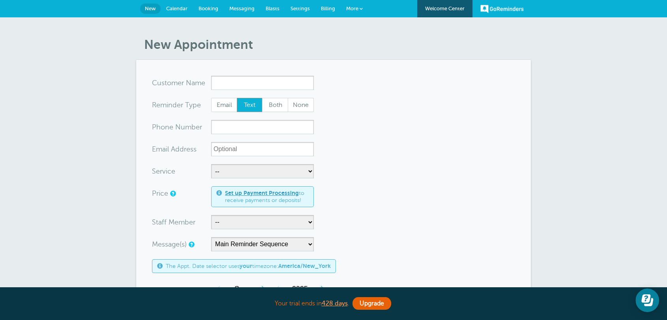
click at [451, 197] on form "You are creating a new customer. To use an existing customer select one from th…" at bounding box center [333, 304] width 363 height 456
click at [420, 132] on form "You are creating a new customer. To use an existing customer select one from th…" at bounding box center [333, 304] width 363 height 456
click at [306, 12] on link "Settings" at bounding box center [300, 8] width 30 height 17
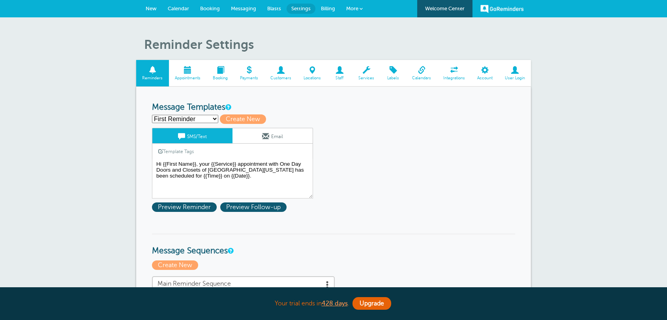
click at [417, 77] on span "Calendars" at bounding box center [421, 78] width 23 height 5
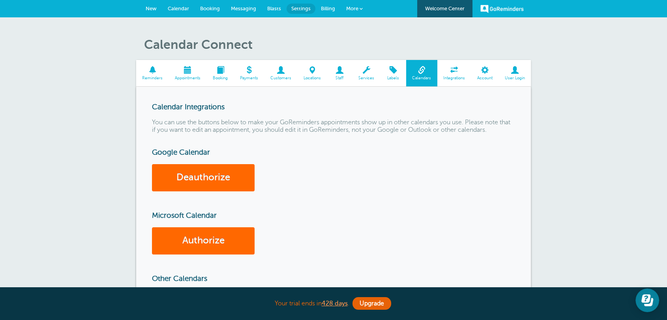
click at [341, 76] on span "Staff" at bounding box center [340, 78] width 18 height 5
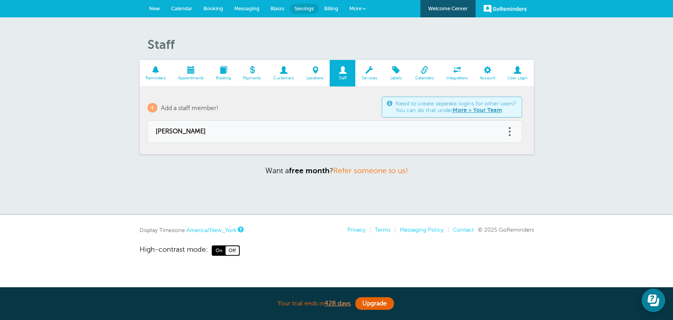
click at [464, 186] on div "Staff Reminders Appointments Booking Payments Customers Locations Staff Service…" at bounding box center [336, 115] width 673 height 197
click at [158, 6] on span "New" at bounding box center [154, 9] width 11 height 6
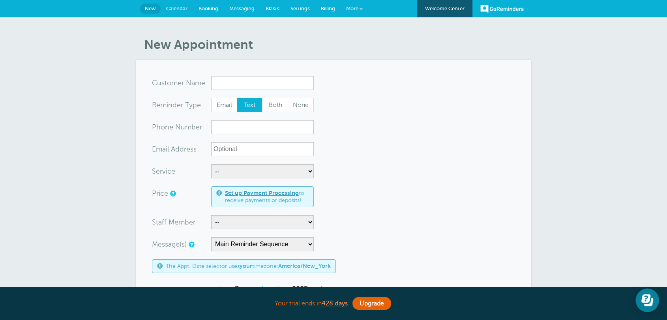
click at [212, 9] on span "Booking" at bounding box center [208, 9] width 20 height 6
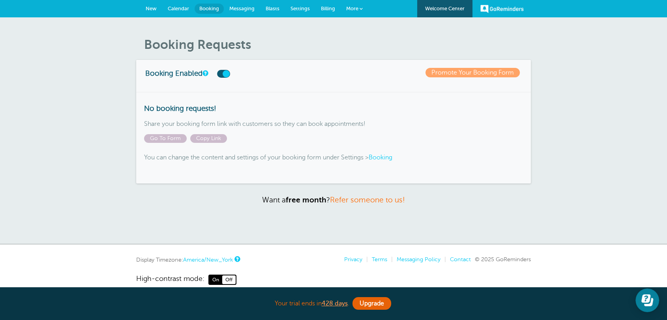
click at [246, 14] on link "Messaging" at bounding box center [242, 8] width 36 height 17
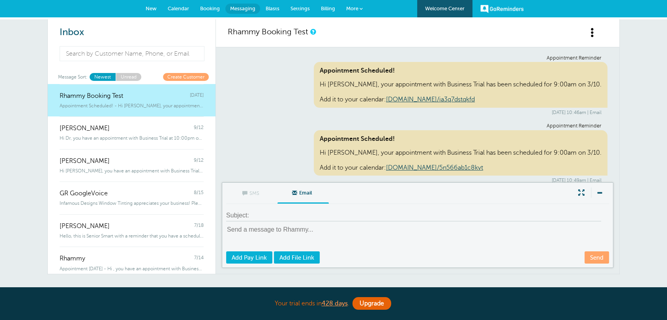
scroll to position [4892, 0]
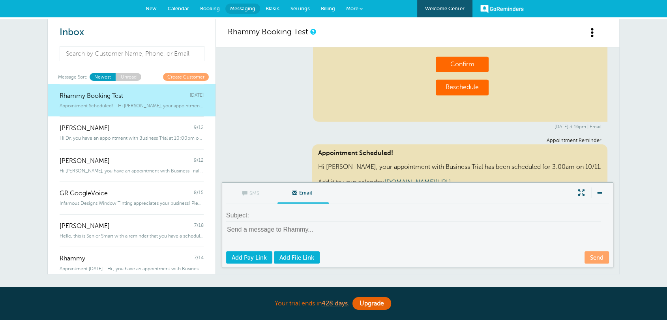
click at [270, 11] on link "Blasts" at bounding box center [272, 8] width 25 height 17
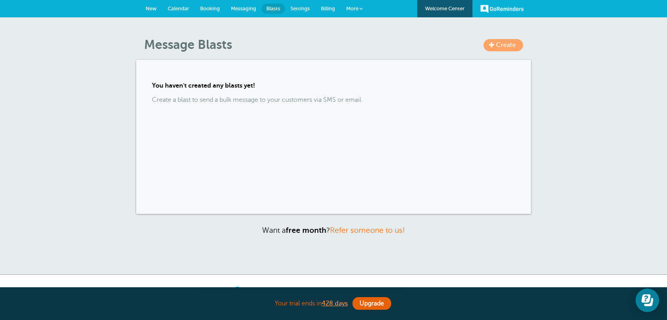
click at [315, 9] on link "Billing" at bounding box center [327, 8] width 25 height 17
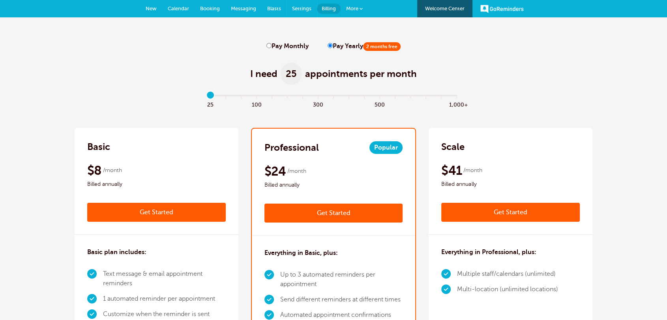
click at [309, 9] on span "Settings" at bounding box center [301, 9] width 19 height 6
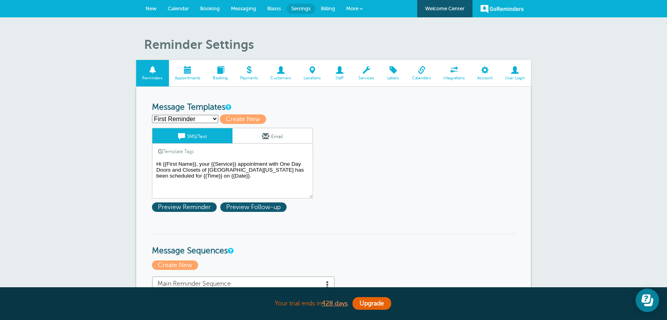
click at [353, 7] on span "More" at bounding box center [352, 9] width 12 height 6
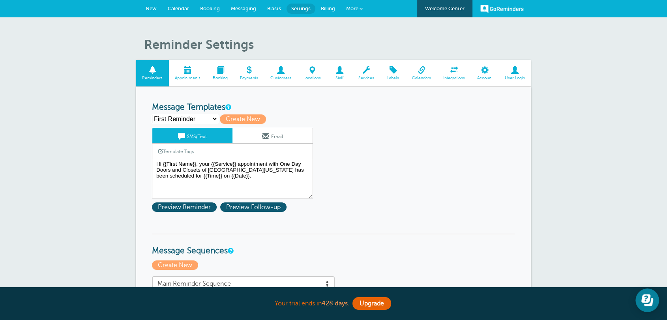
drag, startPoint x: 432, startPoint y: 129, endPoint x: 368, endPoint y: 125, distance: 64.8
click at [155, 7] on span "New" at bounding box center [151, 9] width 11 height 6
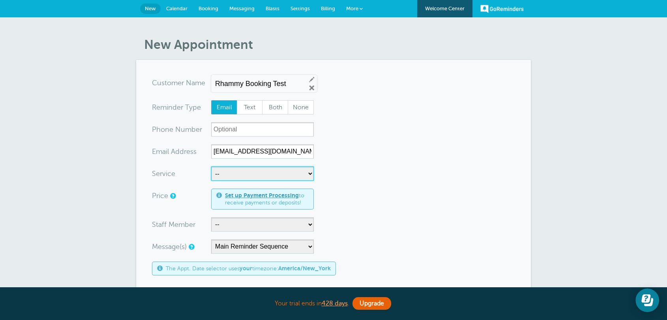
click at [226, 174] on select "-- Inspection" at bounding box center [262, 173] width 103 height 14
select select "28306"
click at [211, 166] on select "-- Inspection" at bounding box center [262, 173] width 103 height 14
select select "10"
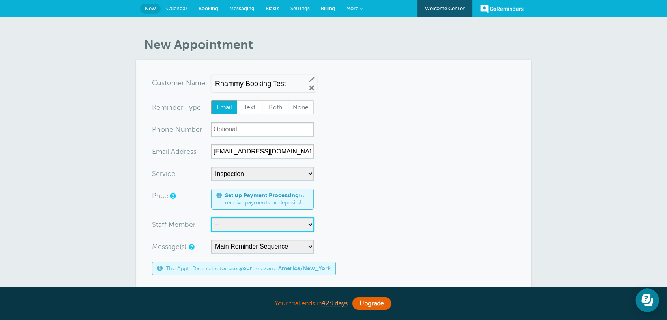
click at [230, 226] on select "-- Lisa Polhill" at bounding box center [262, 224] width 103 height 14
select select "21625"
click at [211, 217] on select "-- Lisa Polhill" at bounding box center [262, 224] width 103 height 14
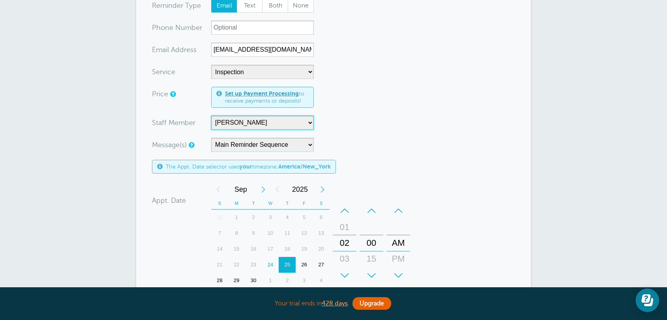
scroll to position [204, 0]
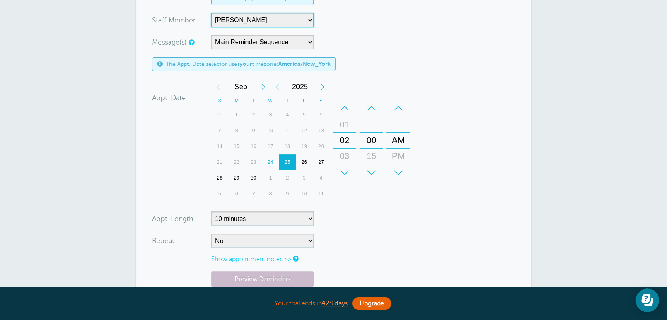
click at [237, 178] on div "29" at bounding box center [236, 178] width 17 height 16
drag, startPoint x: 406, startPoint y: 126, endPoint x: 403, endPoint y: 110, distance: 16.1
click at [403, 110] on div "+ – AM PM" at bounding box center [398, 140] width 24 height 80
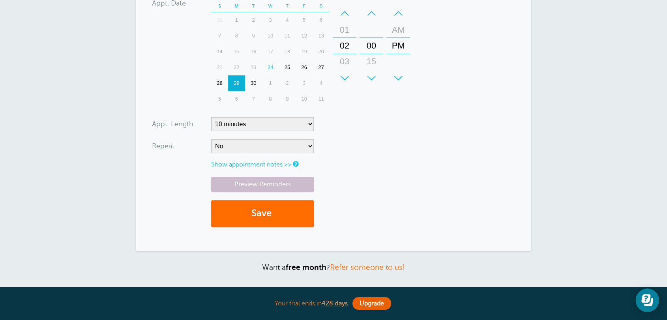
scroll to position [307, 0]
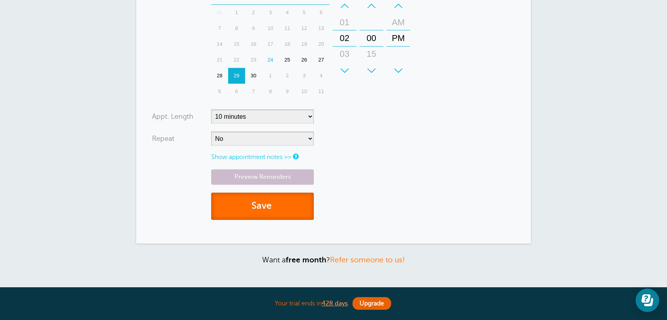
click at [269, 212] on button "Save" at bounding box center [262, 206] width 103 height 27
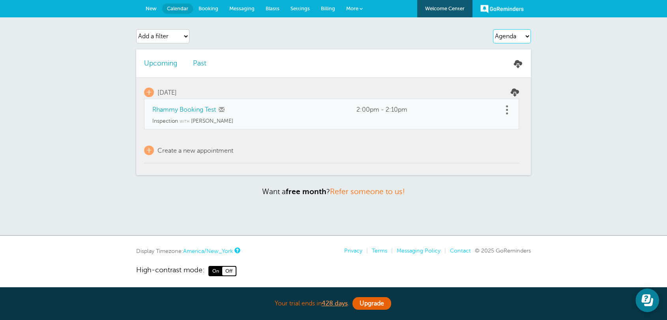
click at [507, 37] on select "Agenda Day Week Month (full view) Month (condensed)" at bounding box center [512, 36] width 38 height 14
click at [394, 41] on div "Agenda Day Week Month (full view) Month (condensed) Add a filter Customer Searc…" at bounding box center [333, 36] width 394 height 22
drag, startPoint x: 204, startPoint y: 92, endPoint x: 162, endPoint y: 82, distance: 42.7
click at [162, 82] on td "+ [DATE]" at bounding box center [331, 88] width 375 height 21
drag, startPoint x: 148, startPoint y: 126, endPoint x: 177, endPoint y: 125, distance: 28.4
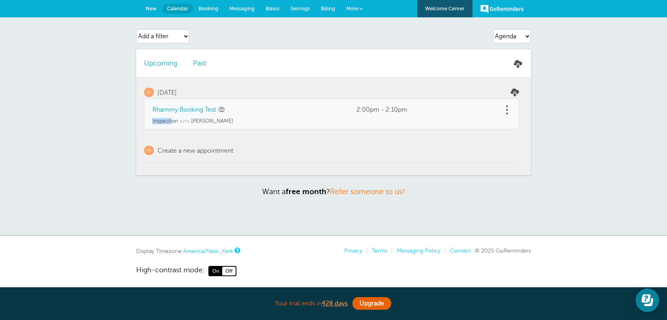
click at [172, 125] on td "Inspection with [PERSON_NAME]" at bounding box center [331, 123] width 375 height 11
drag, startPoint x: 203, startPoint y: 137, endPoint x: 207, endPoint y: 136, distance: 4.2
click at [202, 137] on td "+ Create a new appointment" at bounding box center [331, 146] width 375 height 34
drag, startPoint x: 224, startPoint y: 125, endPoint x: 192, endPoint y: 125, distance: 32.4
click at [192, 125] on td "Inspection with [PERSON_NAME]" at bounding box center [331, 123] width 375 height 11
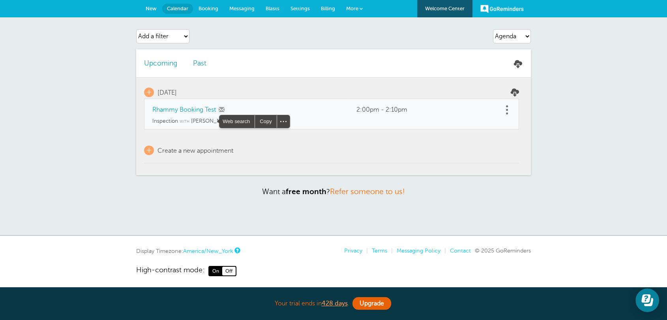
click at [464, 133] on td "+ Create a new appointment" at bounding box center [331, 146] width 375 height 34
click at [513, 36] on select "Agenda Day Week Month (full view) Month (condensed)" at bounding box center [512, 36] width 38 height 14
click at [493, 29] on select "Agenda Day Week Month (full view) Month (condensed)" at bounding box center [512, 36] width 38 height 14
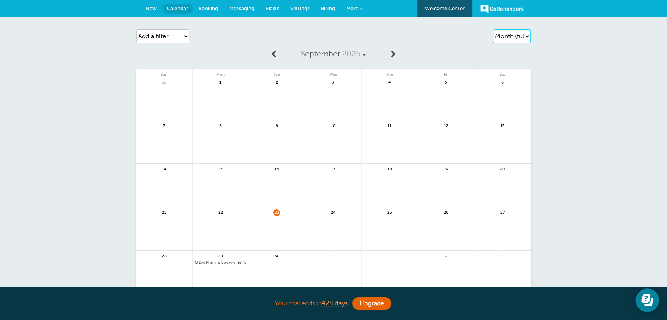
click at [518, 37] on select "Agenda Day Week Month (full view) Month (condensed)" at bounding box center [512, 36] width 38 height 14
select select "agenda"
click at [493, 29] on select "Agenda Day Week Month (full view) Month (condensed)" at bounding box center [512, 36] width 38 height 14
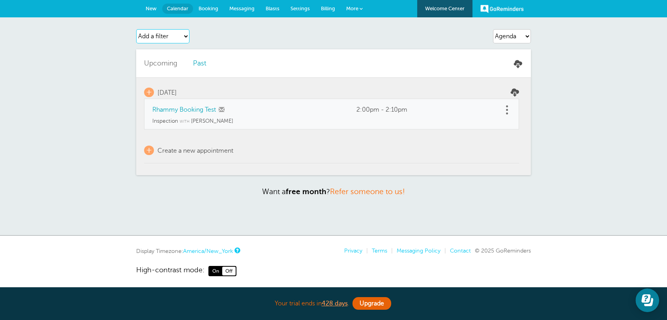
click at [156, 40] on select "Add a filter Customer Search Staff Service Appointment Status Payment Status" at bounding box center [162, 36] width 53 height 14
select select "customer"
click at [136, 29] on select "Add a filter Customer Search Staff Service Appointment Status Payment Status" at bounding box center [162, 36] width 53 height 14
select select
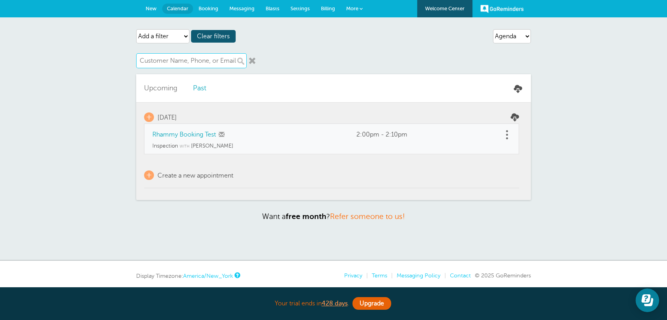
click at [184, 62] on input "text" at bounding box center [191, 60] width 110 height 15
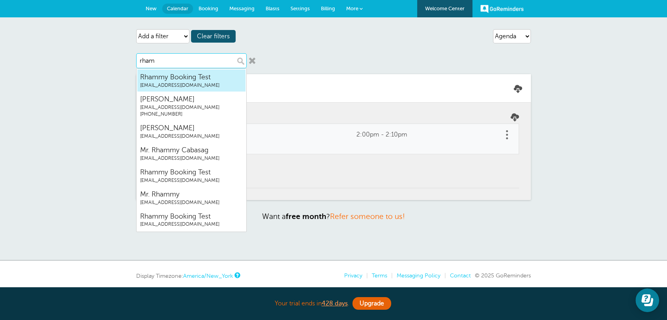
click at [155, 73] on span "Rhammy Booking Test" at bounding box center [191, 77] width 103 height 10
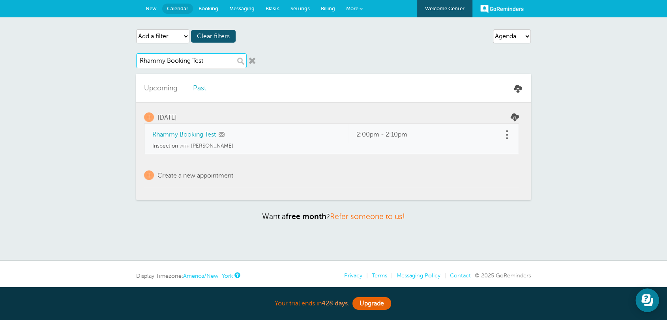
click at [193, 67] on input "Rhammy Booking Test" at bounding box center [191, 60] width 110 height 15
type input "Rhammy Booking Test"
click at [254, 57] on link at bounding box center [252, 61] width 8 height 8
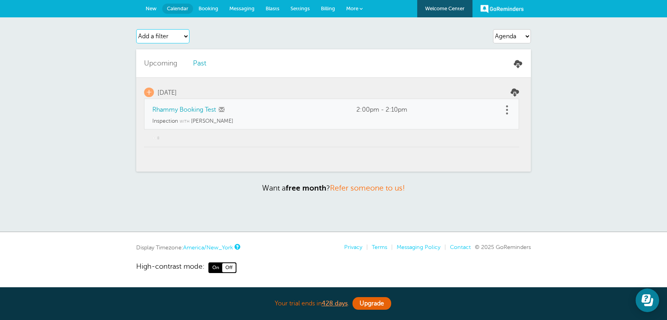
click at [185, 35] on select "Add a filter Customer Search Staff Service Appointment Status Payment Status" at bounding box center [162, 36] width 53 height 14
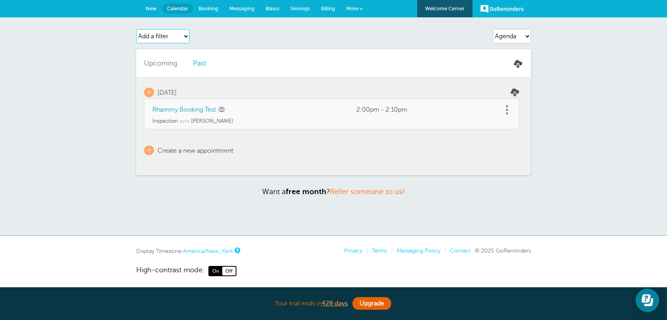
select select "staff"
click at [136, 29] on select "Add a filter Customer Search Staff Service Appointment Status Payment Status" at bounding box center [162, 36] width 53 height 14
select select
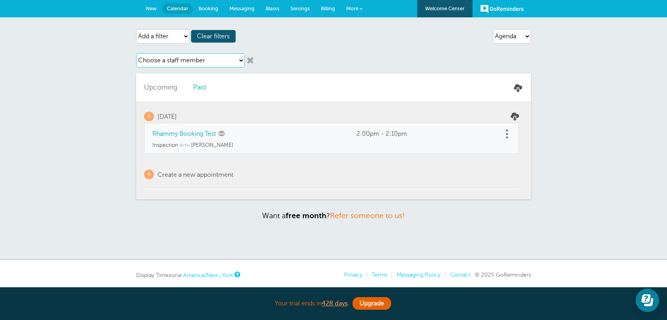
click at [191, 57] on select "Choose a staff member Lisa Polhill" at bounding box center [190, 60] width 108 height 14
select select "21625"
click at [136, 53] on select "Choose a staff member Lisa Polhill" at bounding box center [190, 60] width 108 height 14
click at [255, 60] on div "Choose a staff member Lisa Polhill" at bounding box center [199, 60] width 126 height 22
click at [253, 58] on link at bounding box center [250, 60] width 8 height 8
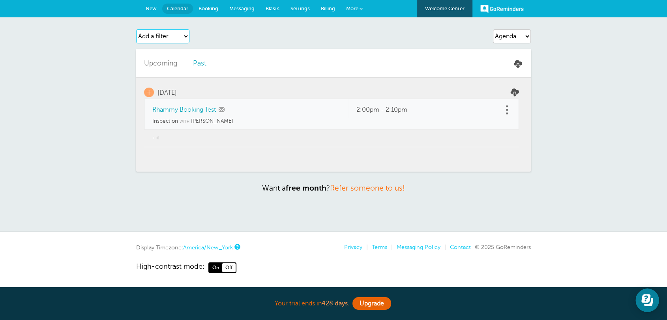
click at [179, 41] on select "Add a filter Customer Search Staff Service Appointment Status Payment Status" at bounding box center [162, 36] width 53 height 14
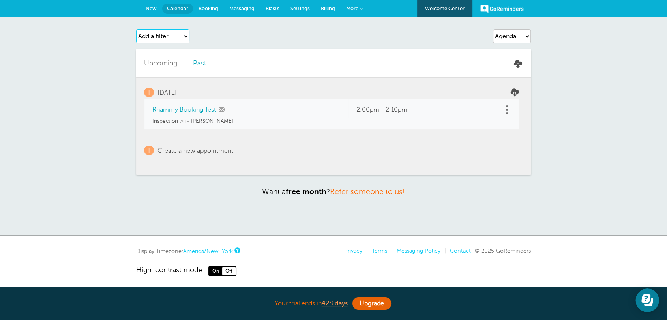
select select "services"
click at [136, 29] on select "Add a filter Customer Search Staff Service Appointment Status Payment Status" at bounding box center [162, 36] width 53 height 14
select select
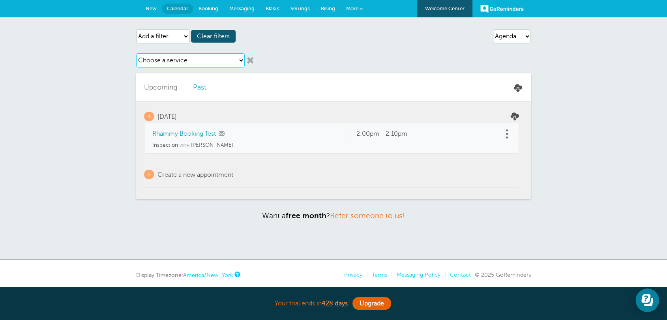
click at [174, 63] on select "Choose a service Inspection" at bounding box center [190, 60] width 108 height 14
select select "28306"
click at [136, 53] on select "Choose a service Inspection" at bounding box center [190, 60] width 108 height 14
click at [251, 62] on link at bounding box center [250, 60] width 8 height 8
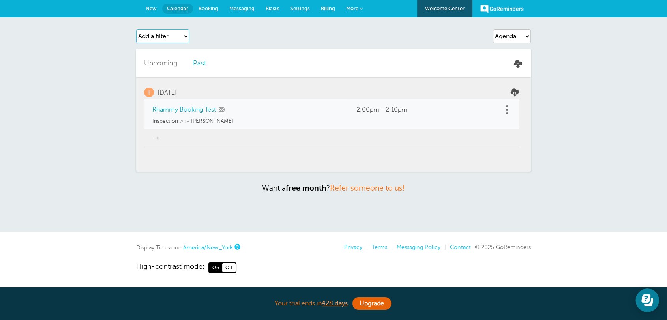
click at [180, 39] on select "Add a filter Customer Search Staff Service Appointment Status Payment Status" at bounding box center [162, 36] width 53 height 14
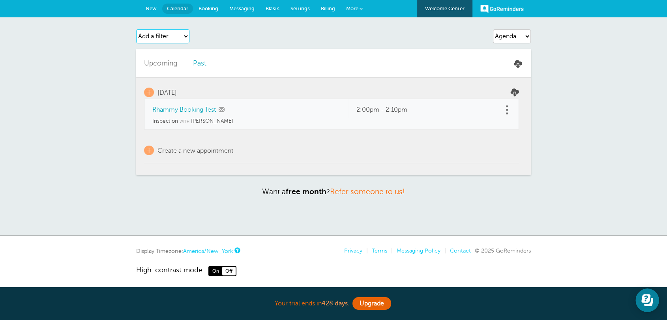
click at [136, 29] on select "Add a filter Customer Search Staff Service Appointment Status Payment Status" at bounding box center [162, 36] width 53 height 14
click at [251, 40] on div "Add a filter Customer Search Staff Service Appointment Status Payment Status Cl…" at bounding box center [199, 36] width 126 height 22
click at [148, 5] on link "New" at bounding box center [151, 8] width 22 height 17
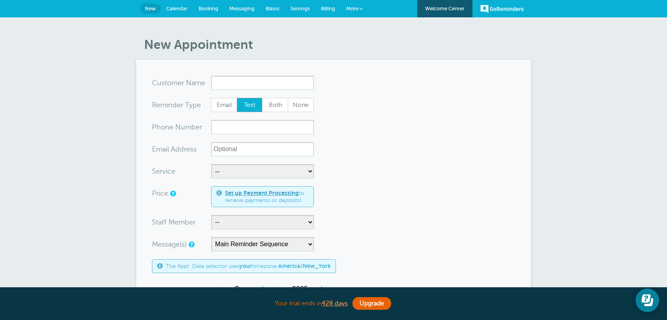
click at [490, 131] on form "You are creating a new customer. To use an existing customer select one from th…" at bounding box center [333, 304] width 363 height 456
click at [652, 305] on icon "Open Learn | Contact Us" at bounding box center [647, 300] width 12 height 12
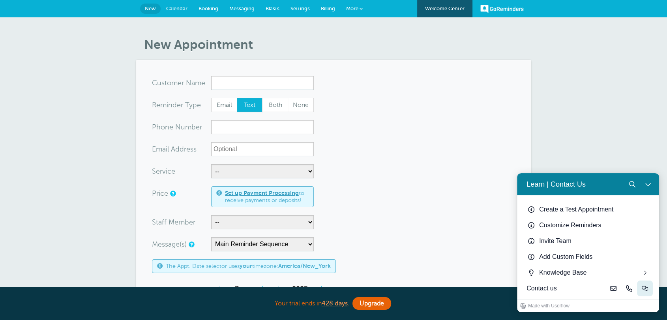
click at [648, 293] on button "Live-chat" at bounding box center [645, 288] width 16 height 16
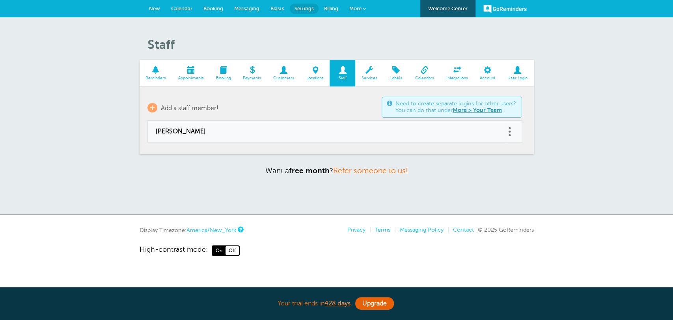
click at [510, 133] on link at bounding box center [510, 131] width 8 height 12
click at [469, 115] on button "Delete" at bounding box center [475, 111] width 24 height 14
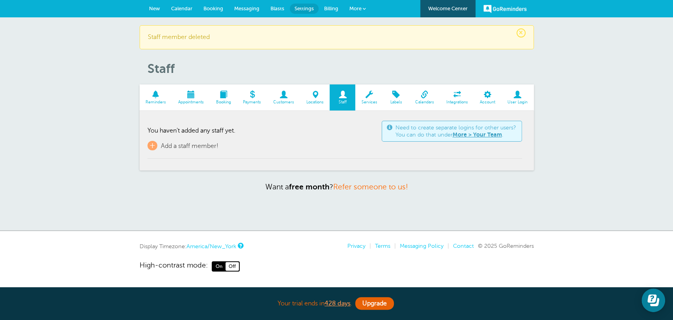
click at [149, 10] on span "New" at bounding box center [154, 9] width 11 height 6
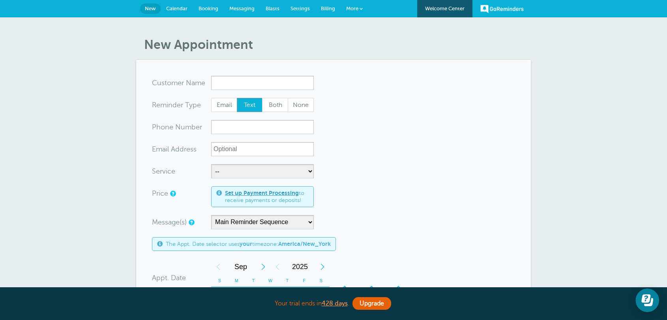
click at [298, 9] on span "Settings" at bounding box center [299, 9] width 19 height 6
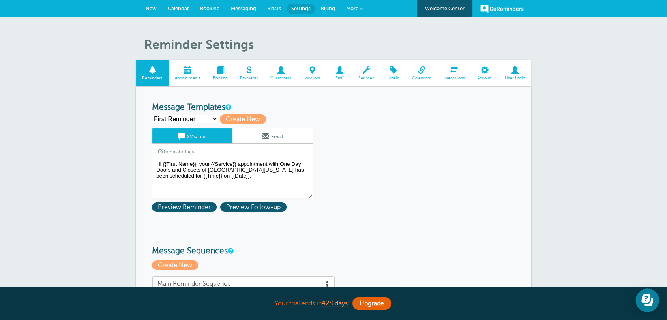
click at [155, 13] on link "New" at bounding box center [151, 8] width 22 height 17
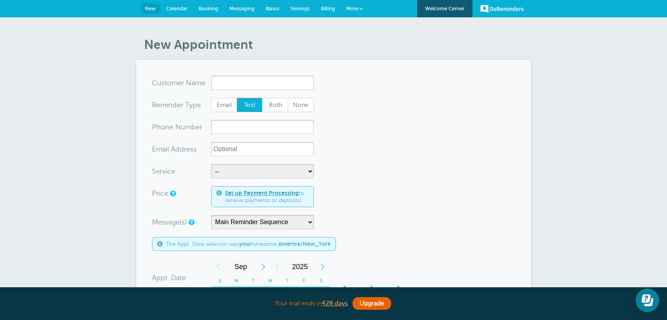
click at [304, 9] on span "Settings" at bounding box center [299, 9] width 19 height 6
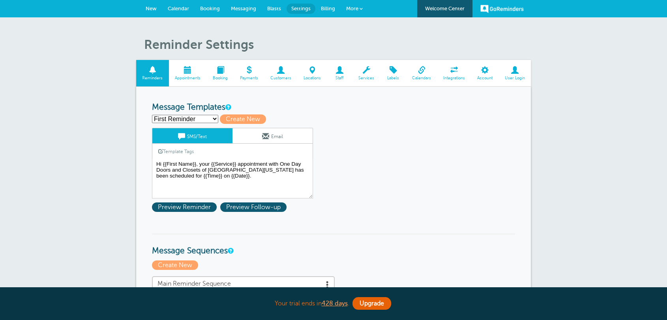
click at [369, 74] on link "Services" at bounding box center [366, 73] width 28 height 26
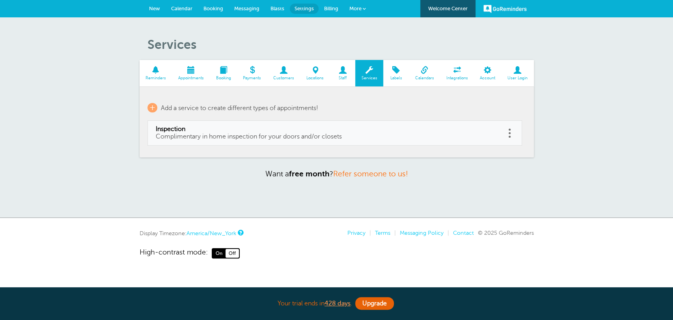
click at [507, 132] on link at bounding box center [510, 133] width 8 height 12
click at [475, 114] on button "Delete" at bounding box center [475, 113] width 24 height 14
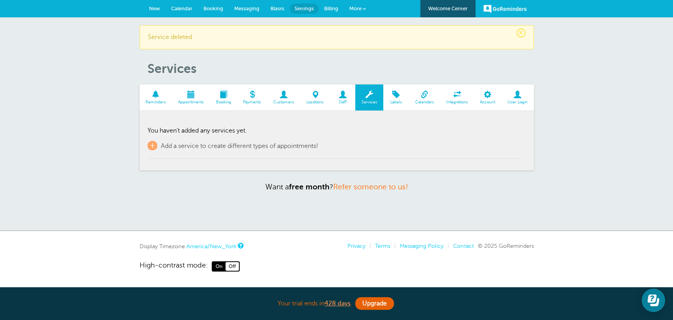
click at [147, 5] on link "New" at bounding box center [155, 8] width 22 height 17
